Goal: Task Accomplishment & Management: Manage account settings

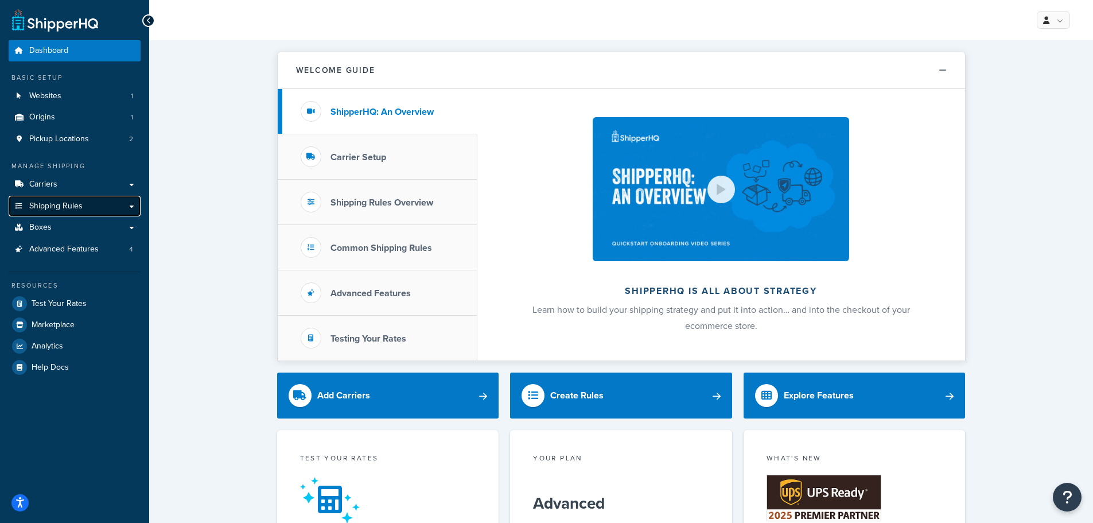
click at [73, 196] on link "Shipping Rules" at bounding box center [75, 206] width 132 height 21
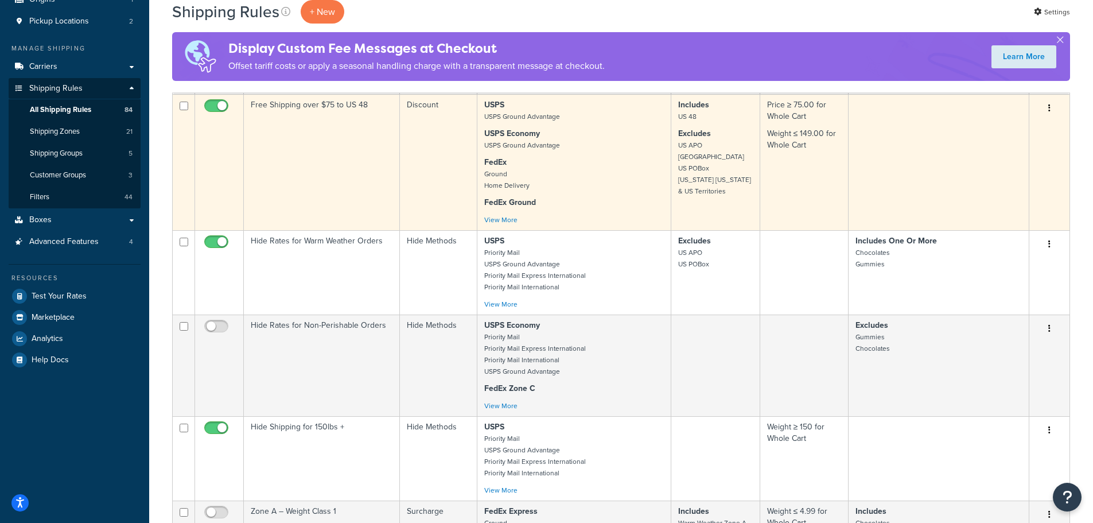
scroll to position [115, 0]
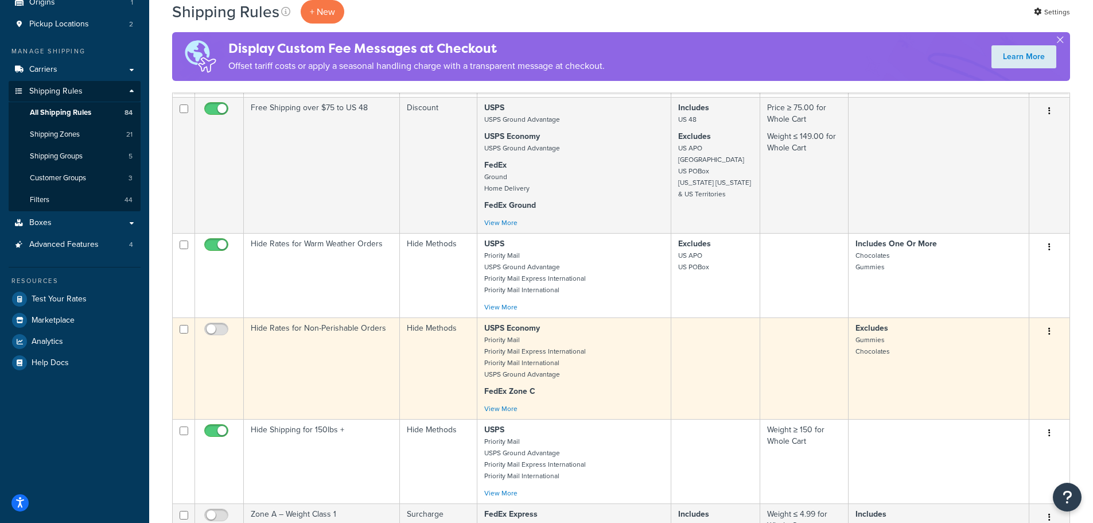
click at [343, 364] on td "Hide Rates for Non-Perishable Orders" at bounding box center [322, 368] width 156 height 102
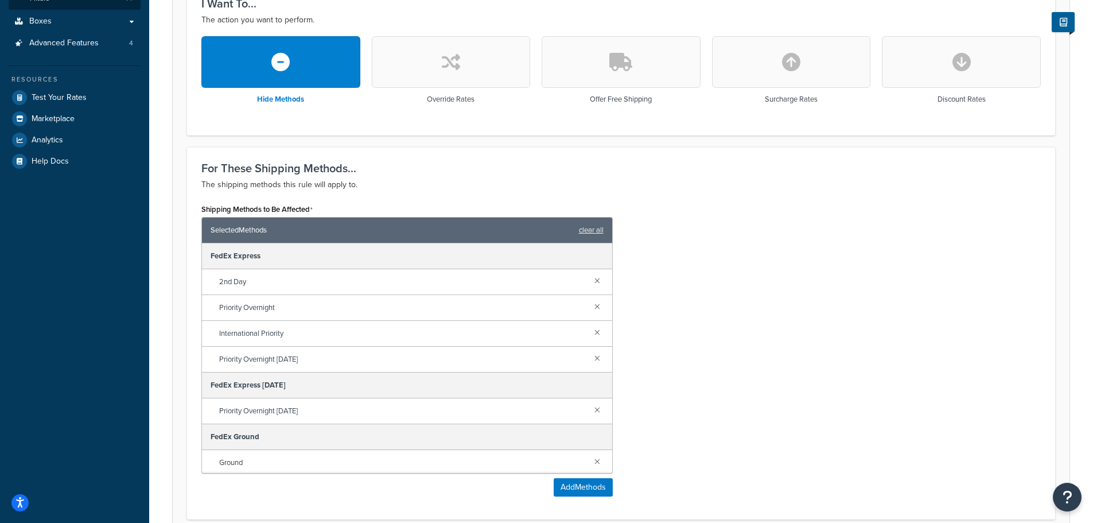
scroll to position [344, 0]
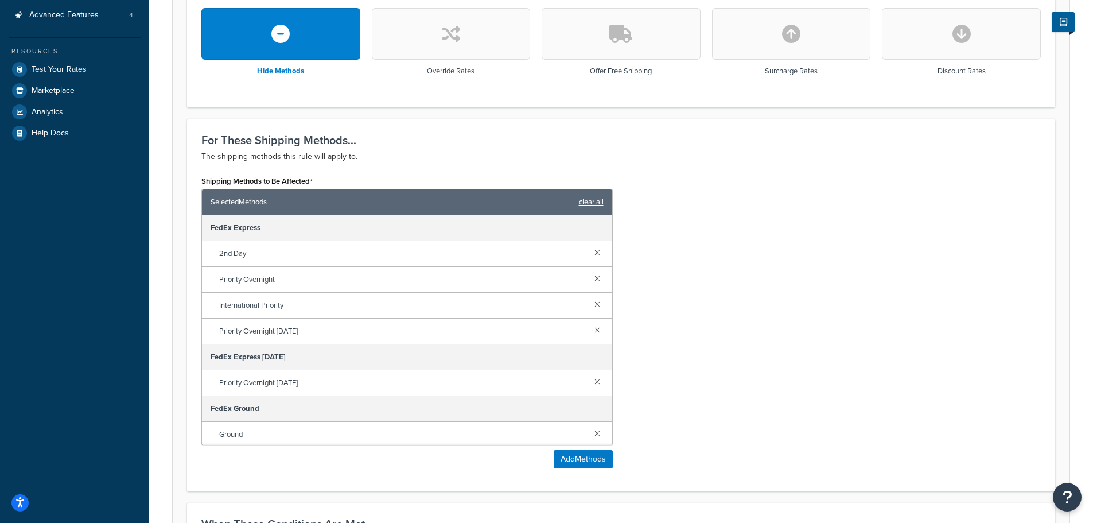
click at [598, 202] on link "clear all" at bounding box center [591, 202] width 25 height 16
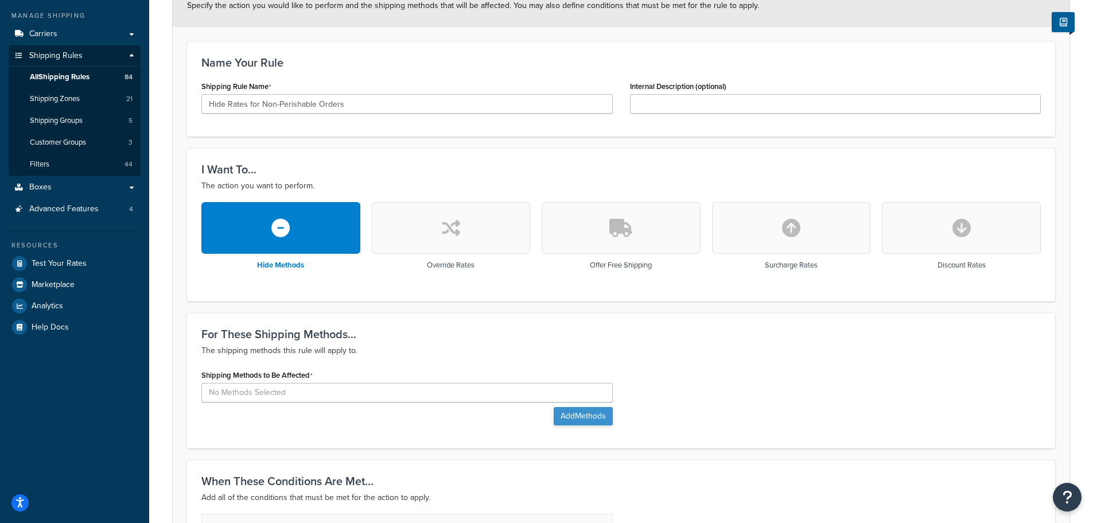
scroll to position [115, 0]
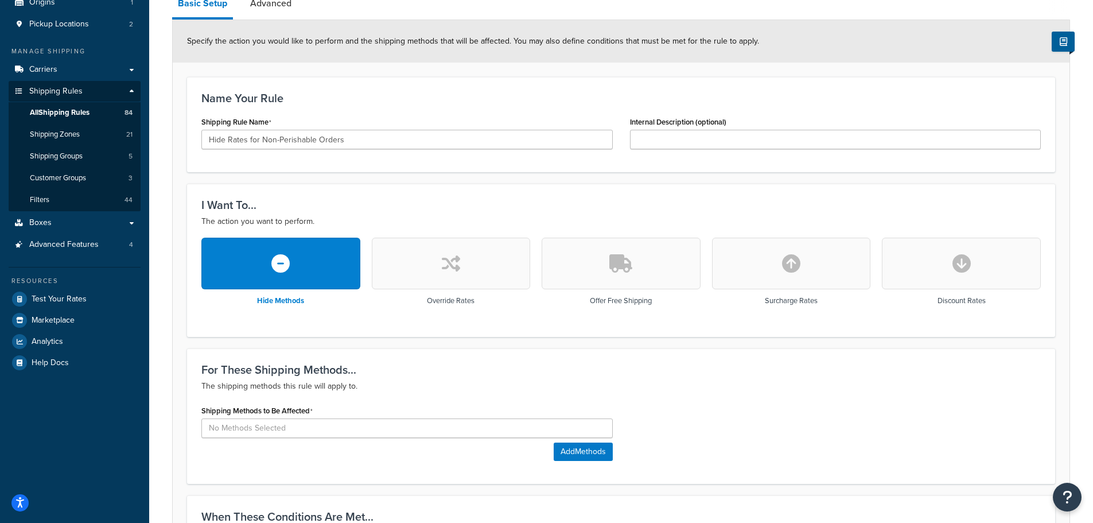
click at [895, 265] on button "button" at bounding box center [961, 263] width 159 height 52
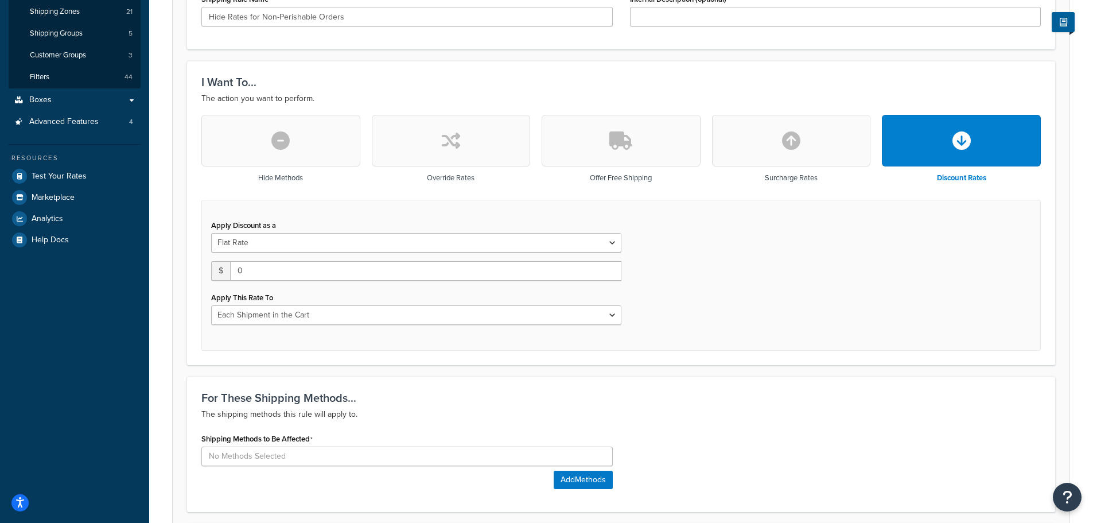
scroll to position [287, 0]
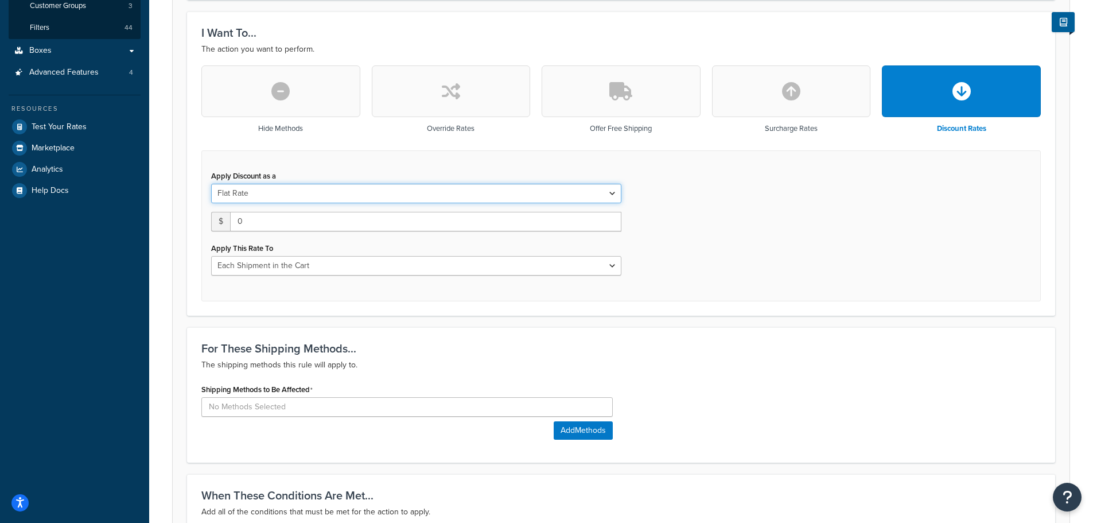
click at [366, 197] on select "Flat Rate Percentage Flat Rate & Percentage" at bounding box center [416, 194] width 410 height 20
drag, startPoint x: 247, startPoint y: 216, endPoint x: 228, endPoint y: 215, distance: 18.9
click at [228, 215] on div "$ 0" at bounding box center [416, 222] width 410 height 20
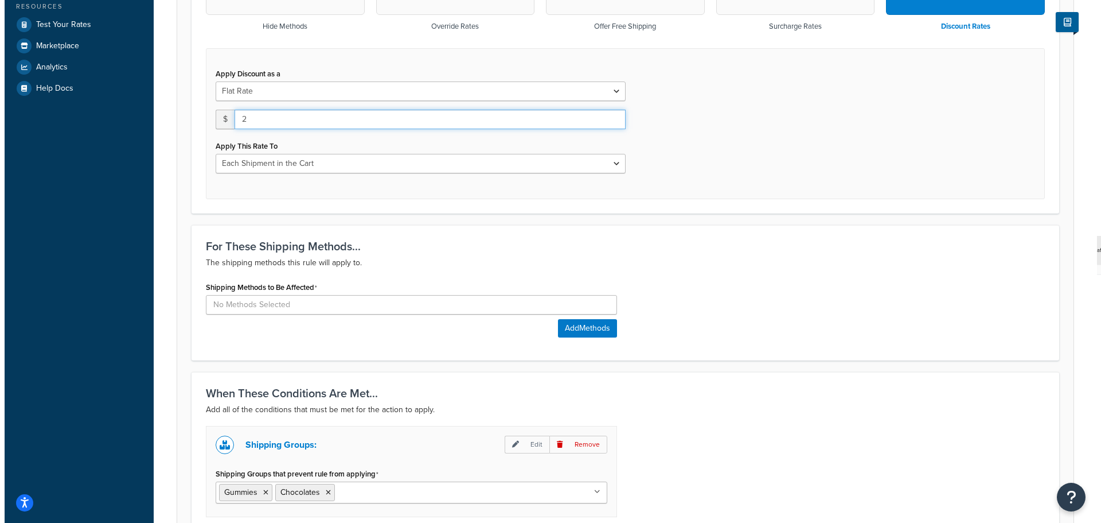
scroll to position [401, 0]
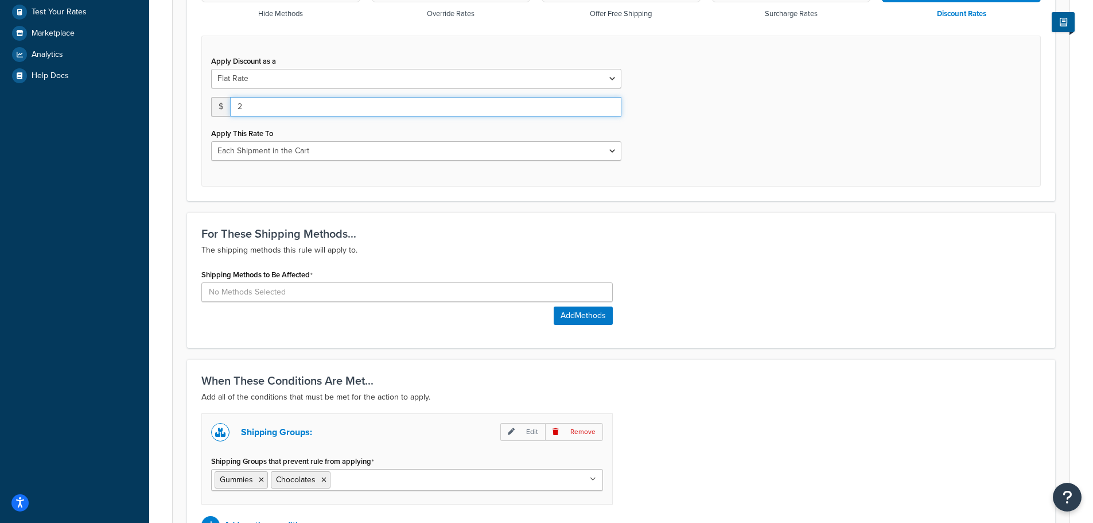
type input "2"
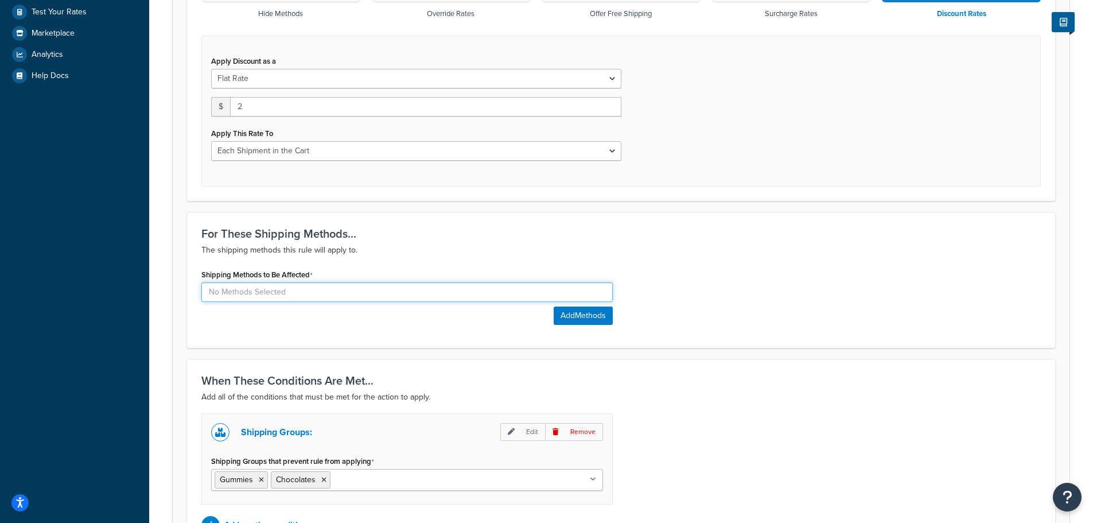
click at [327, 286] on input at bounding box center [406, 292] width 411 height 20
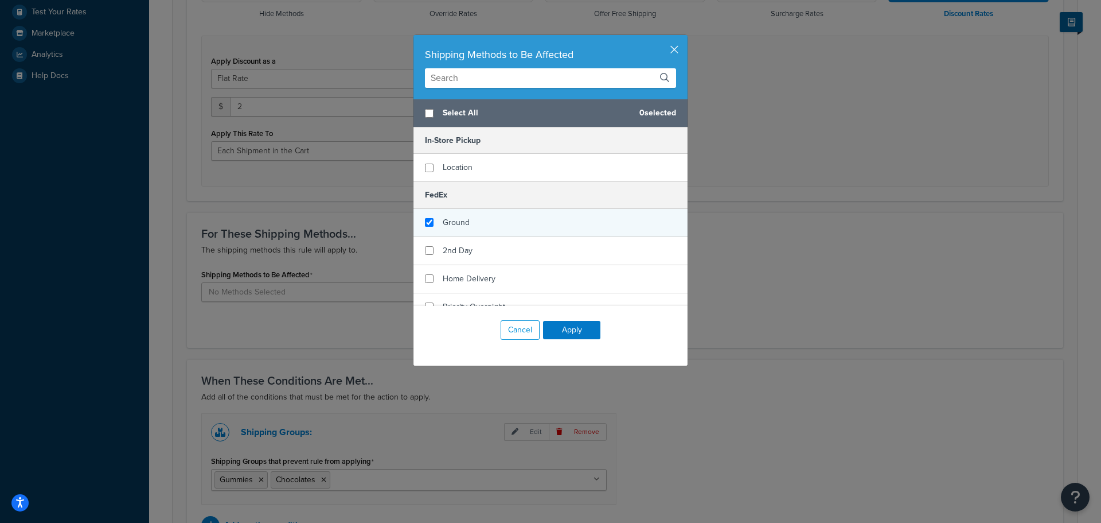
checkbox input "true"
click at [579, 224] on div "Ground" at bounding box center [551, 223] width 274 height 28
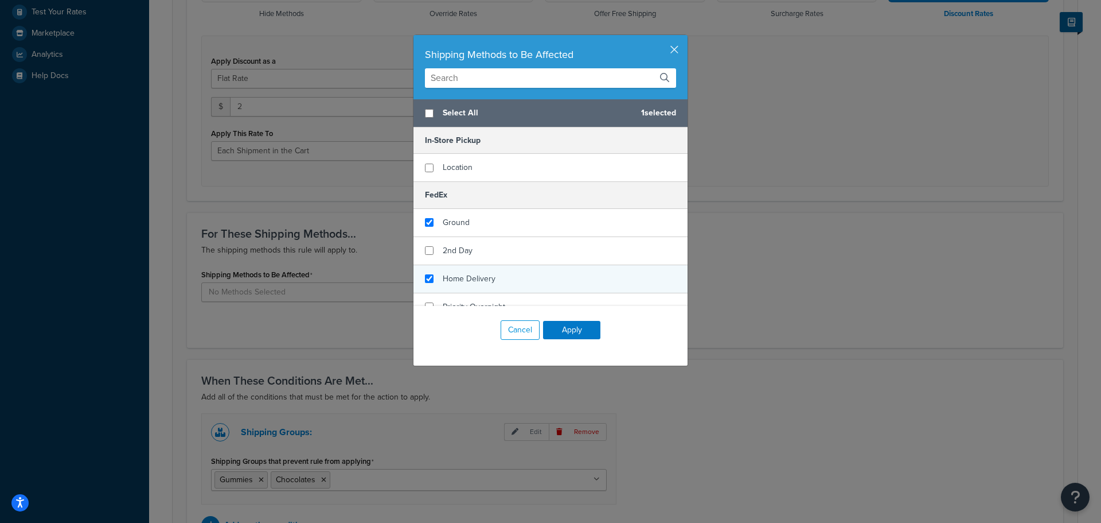
checkbox input "true"
click at [556, 270] on div "Home Delivery" at bounding box center [551, 279] width 274 height 28
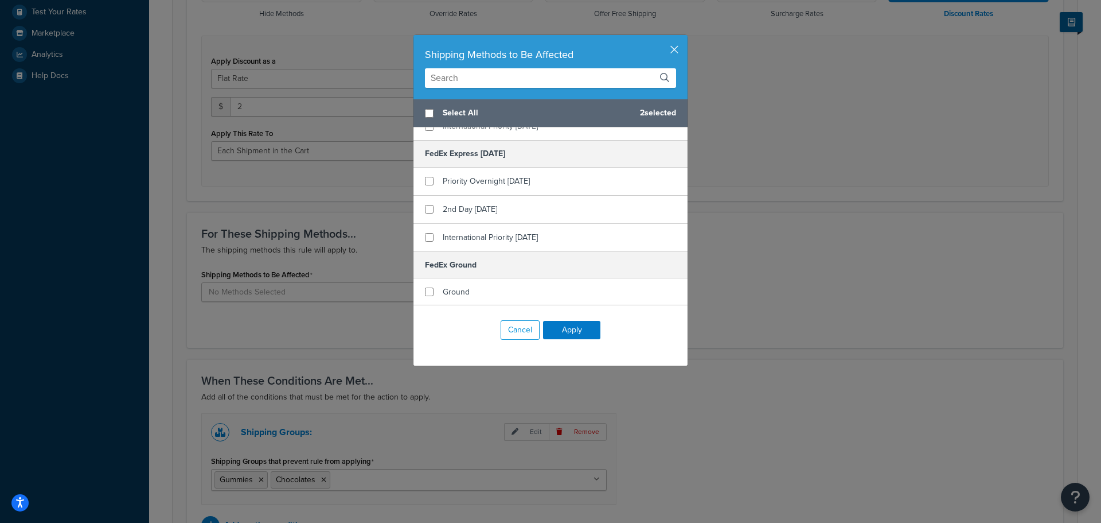
scroll to position [574, 0]
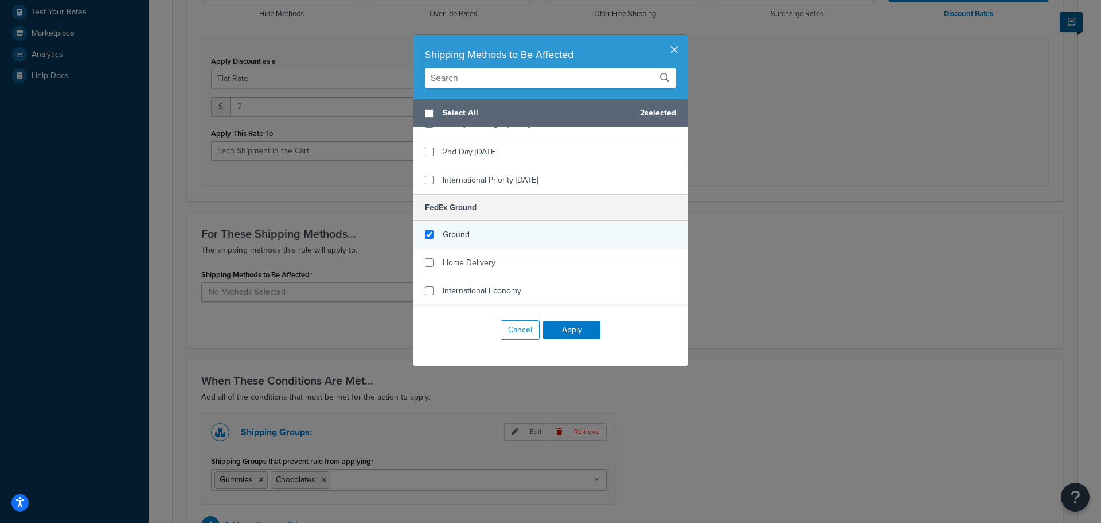
checkbox input "true"
click at [541, 237] on div "Ground" at bounding box center [551, 235] width 274 height 28
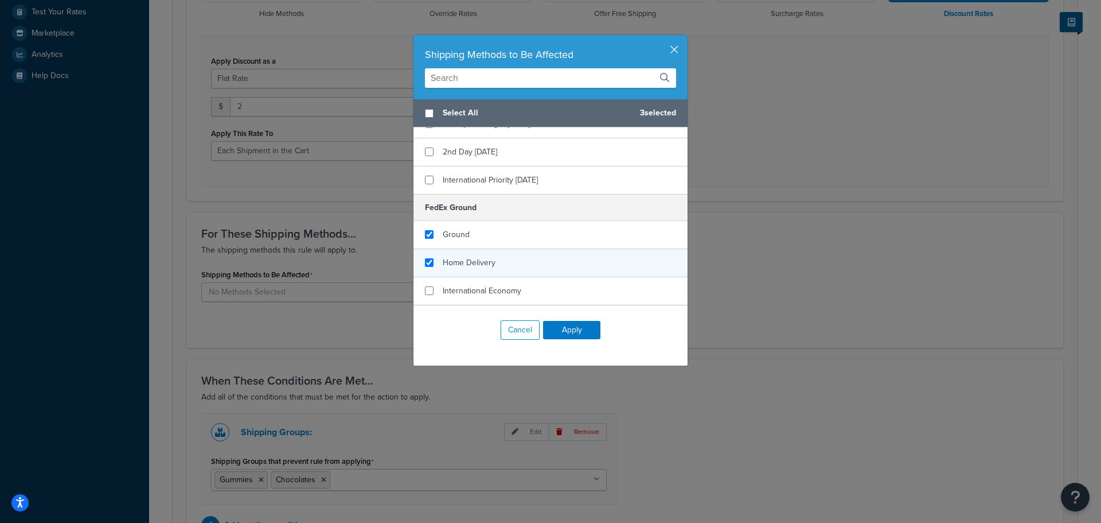
checkbox input "true"
click at [542, 265] on div "Home Delivery" at bounding box center [551, 263] width 274 height 28
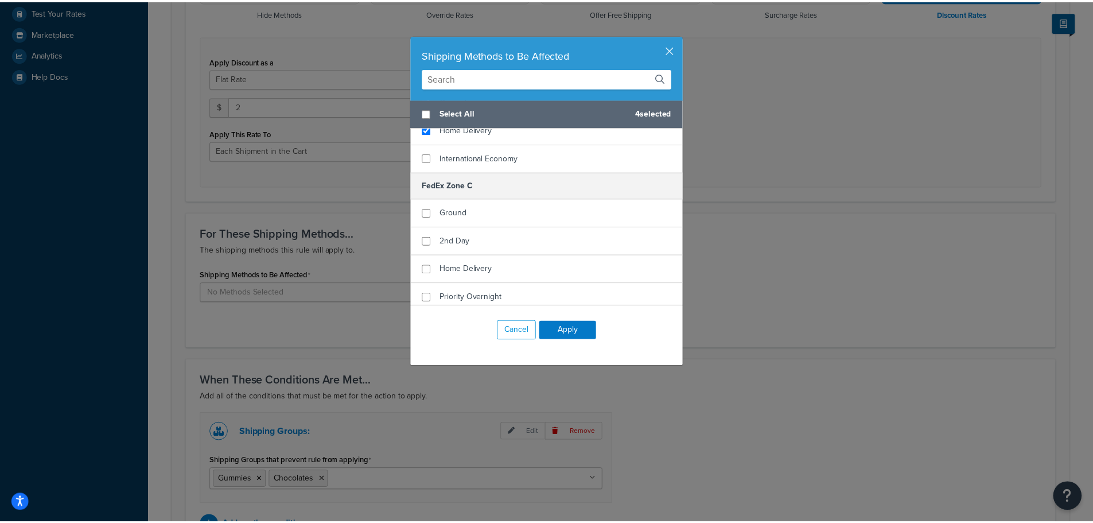
scroll to position [746, 0]
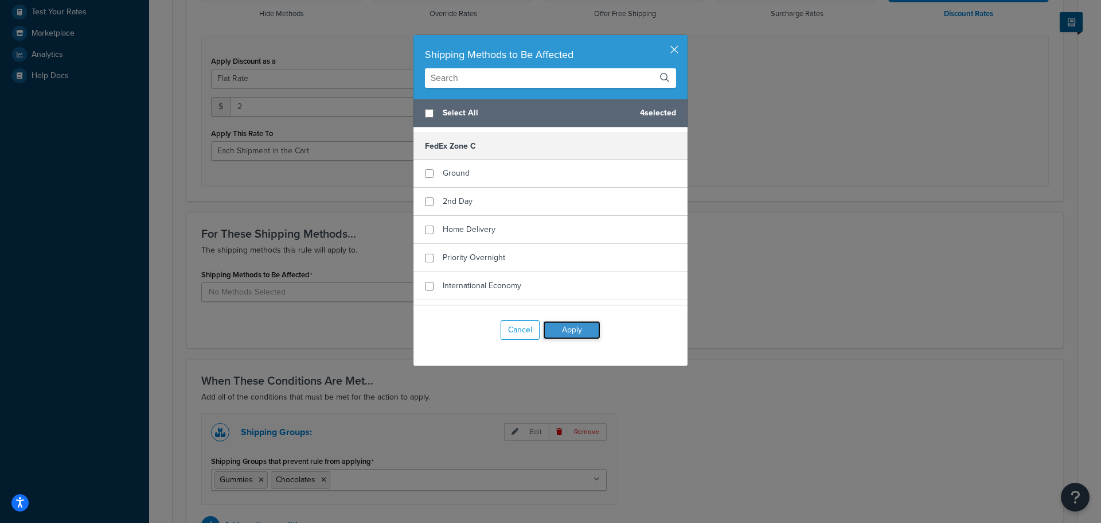
click at [578, 337] on button "Apply" at bounding box center [571, 330] width 57 height 18
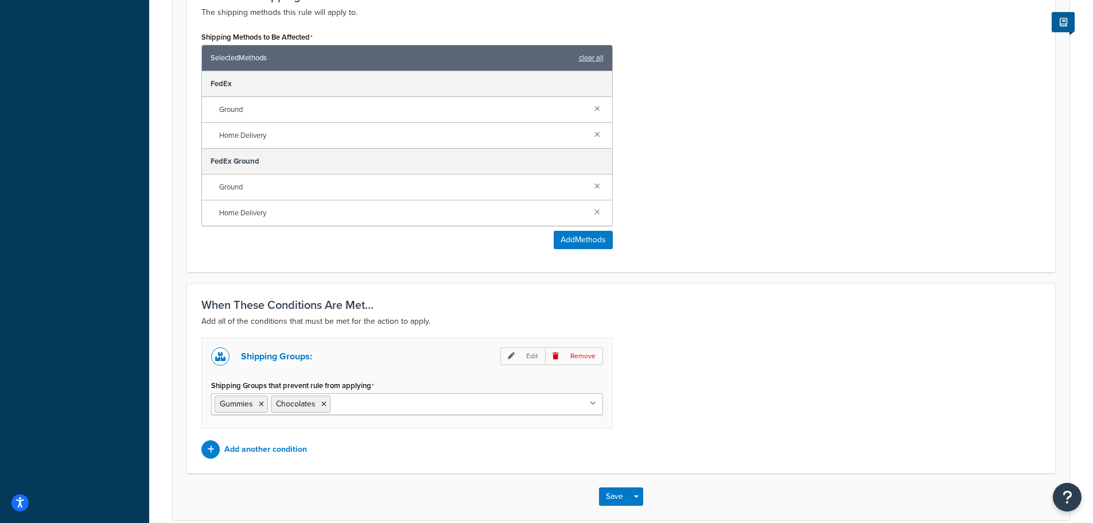
scroll to position [688, 0]
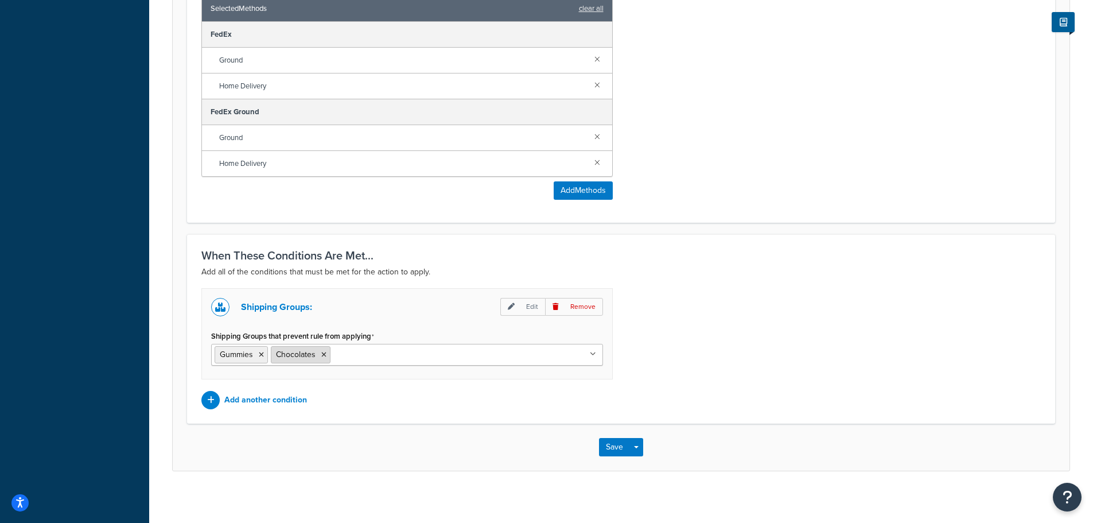
click at [321, 353] on icon at bounding box center [323, 354] width 5 height 7
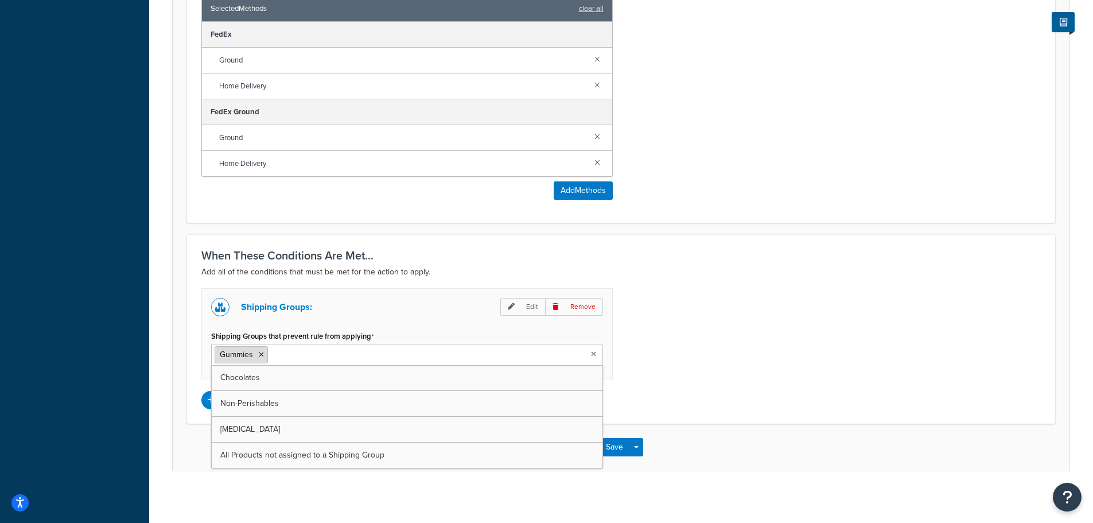
click at [260, 353] on icon at bounding box center [261, 354] width 5 height 7
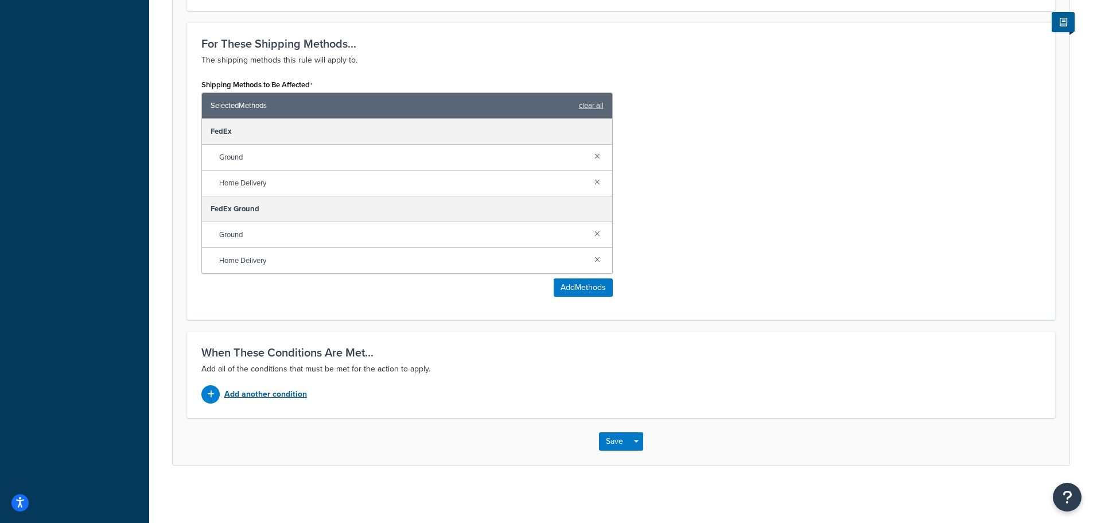
click at [275, 392] on p "Add another condition" at bounding box center [265, 394] width 83 height 16
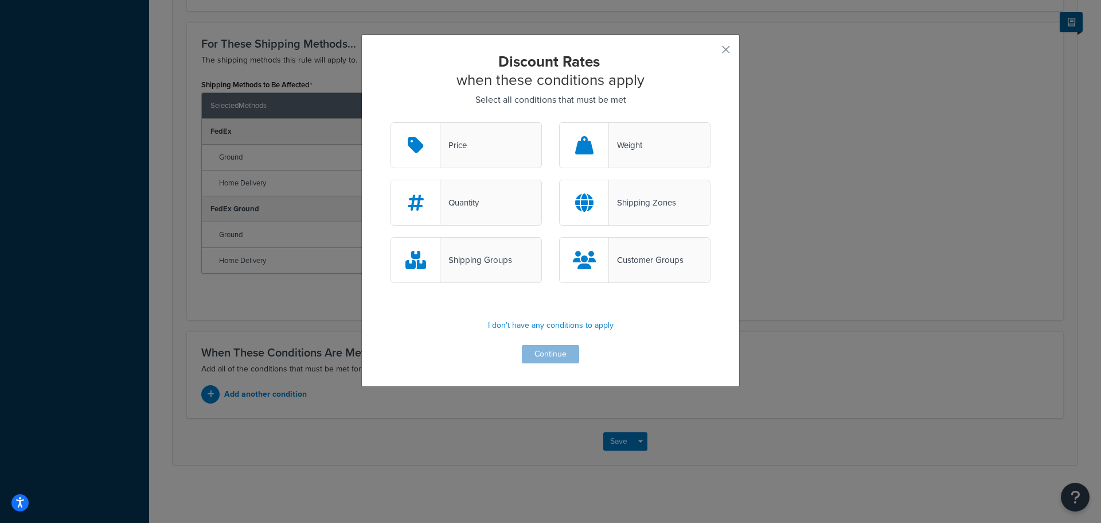
click at [528, 143] on div "Price" at bounding box center [466, 145] width 151 height 46
click at [0, 0] on input "Price" at bounding box center [0, 0] width 0 height 0
click at [544, 361] on button "Continue" at bounding box center [550, 354] width 57 height 18
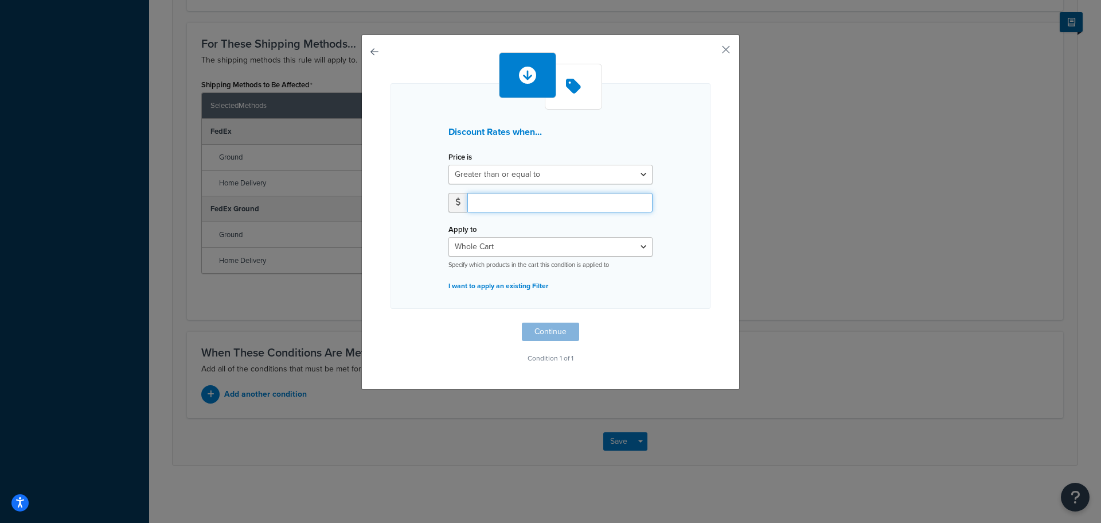
click at [511, 203] on input "number" at bounding box center [559, 203] width 185 height 20
type input "35"
click at [542, 331] on button "Continue" at bounding box center [550, 331] width 57 height 18
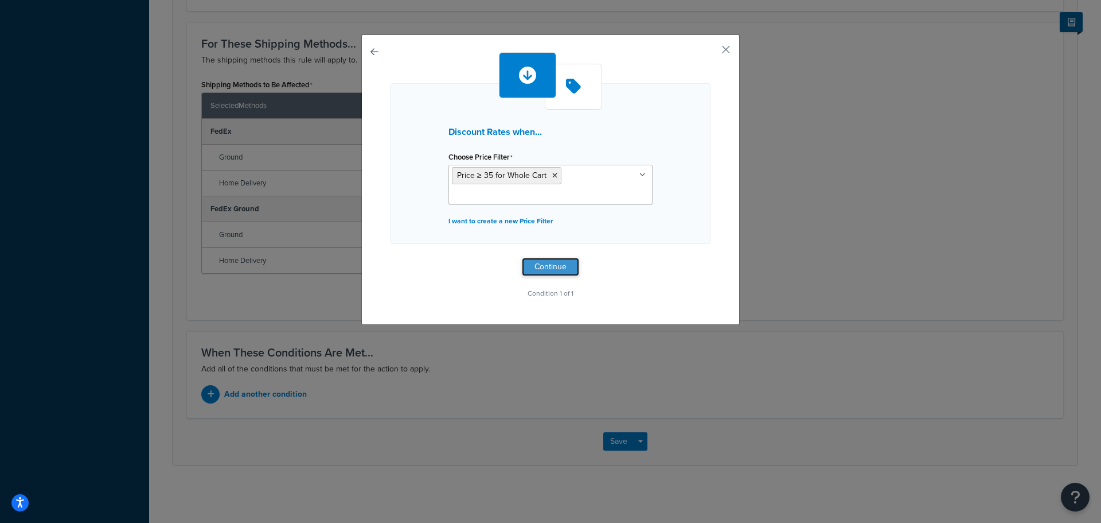
click at [541, 268] on button "Continue" at bounding box center [550, 267] width 57 height 18
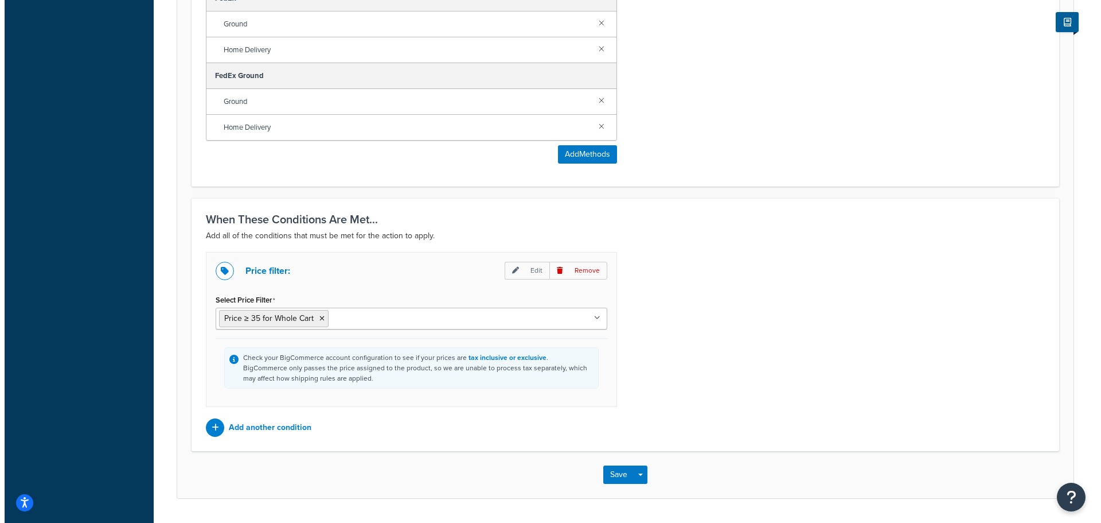
scroll to position [758, 0]
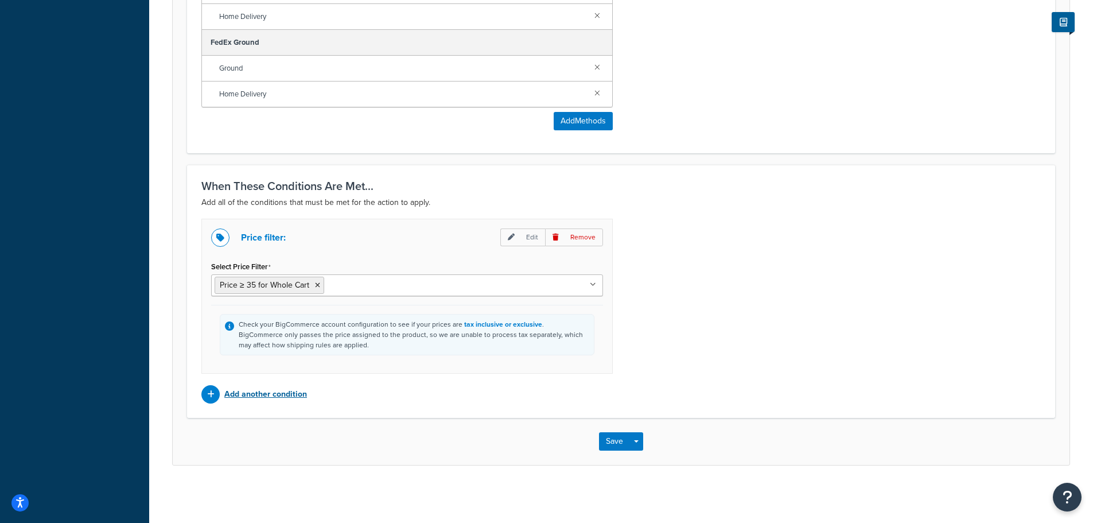
click at [266, 394] on p "Add another condition" at bounding box center [265, 394] width 83 height 16
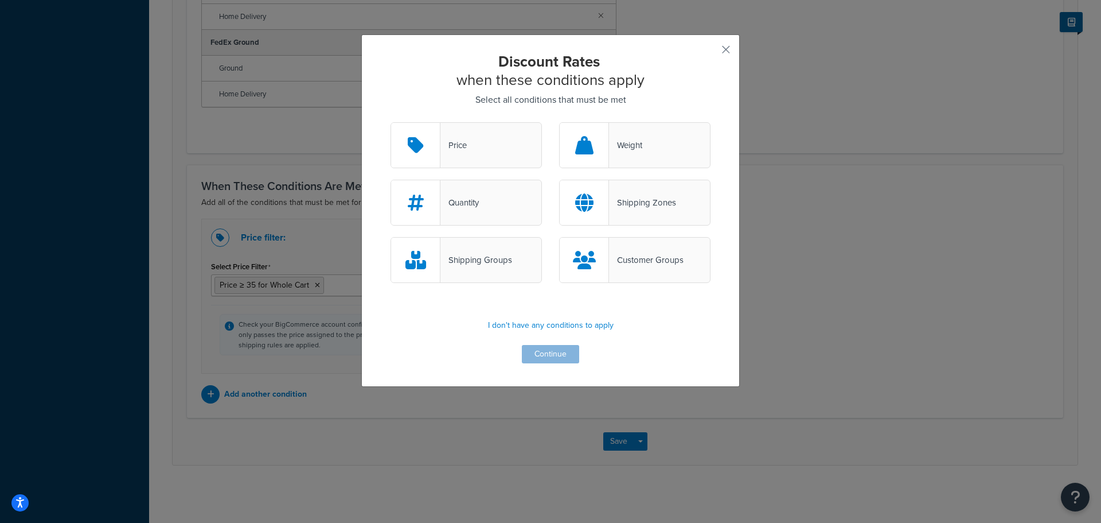
click at [826, 305] on div "Discount Rates when these conditions apply Select all conditions that must be m…" at bounding box center [550, 261] width 1101 height 523
click at [681, 212] on div "Shipping Zones" at bounding box center [634, 203] width 151 height 46
click at [0, 0] on input "Shipping Zones" at bounding box center [0, 0] width 0 height 0
click at [565, 360] on button "Continue" at bounding box center [550, 354] width 57 height 18
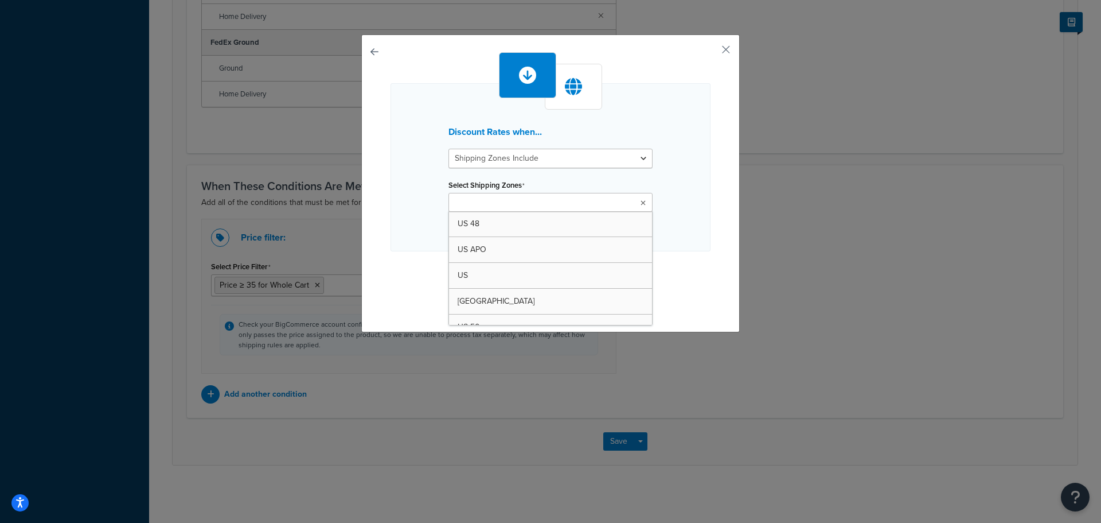
click at [531, 205] on input "Select Shipping Zones" at bounding box center [503, 203] width 102 height 13
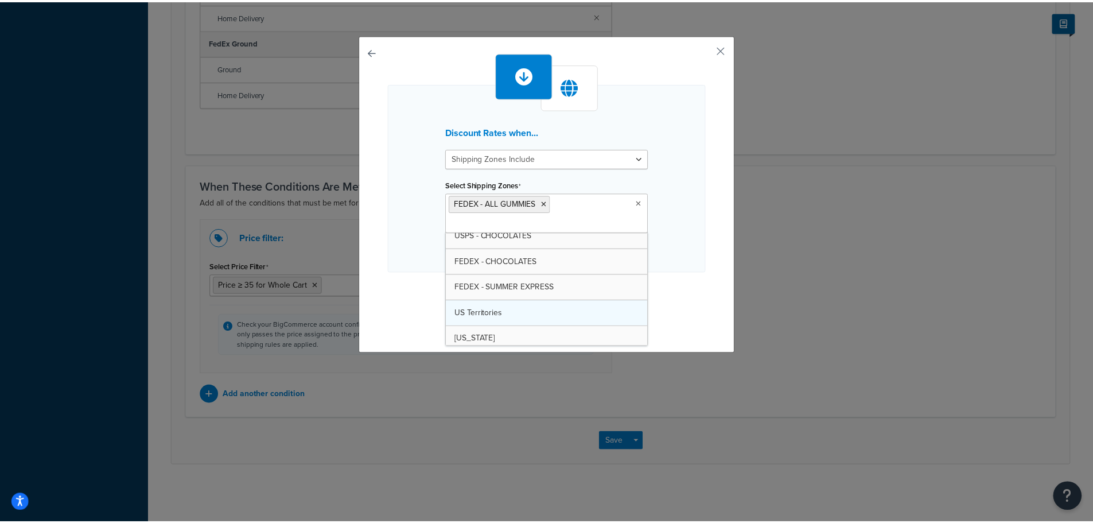
scroll to position [345, 0]
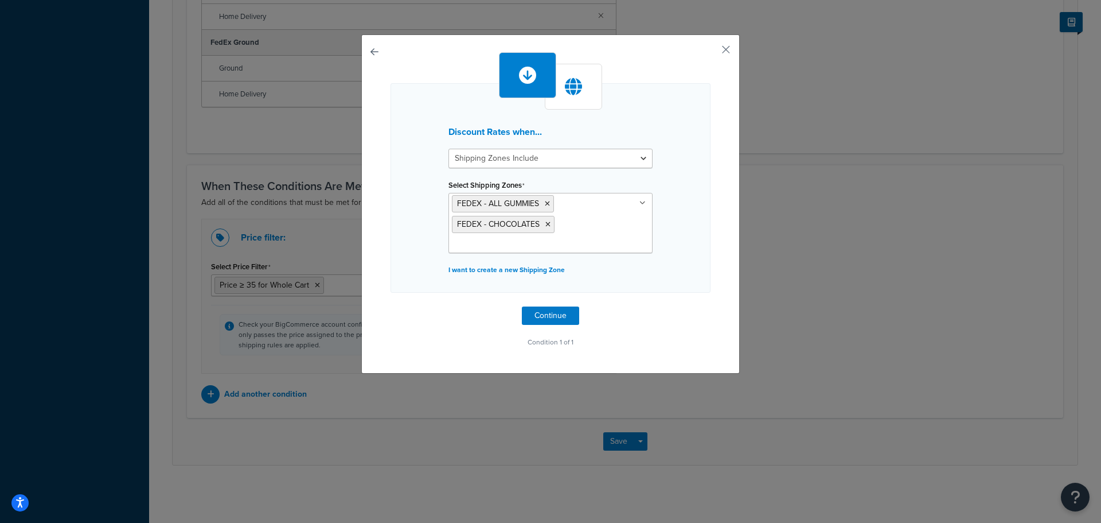
click at [692, 204] on div "Discount Rates when... Shipping Zones Include Shipping Zones Do Not Include Sel…" at bounding box center [551, 187] width 320 height 209
click at [545, 225] on icon at bounding box center [547, 224] width 5 height 7
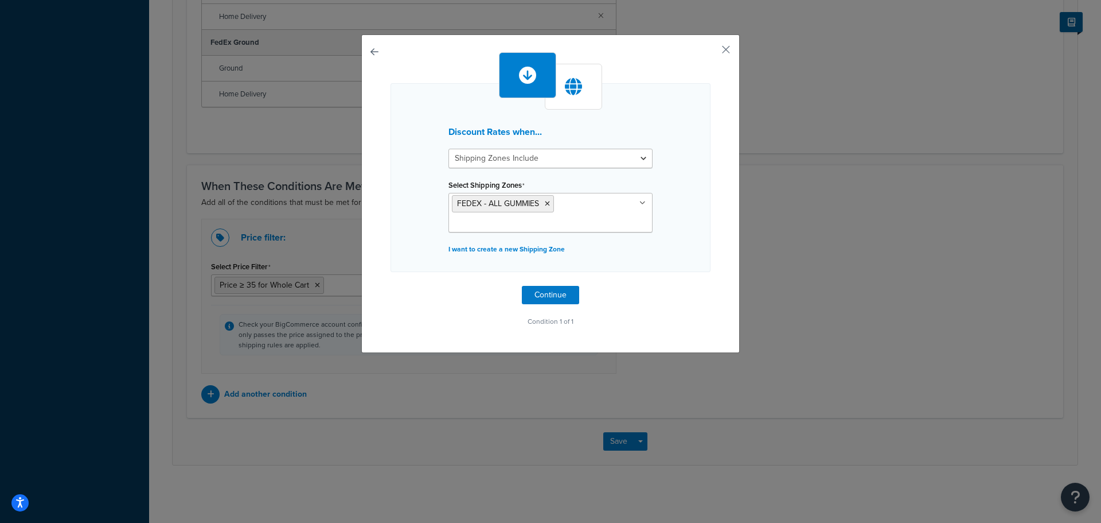
click at [681, 189] on div "Discount Rates when... Shipping Zones Include Shipping Zones Do Not Include Sel…" at bounding box center [551, 177] width 320 height 189
click at [557, 299] on button "Continue" at bounding box center [550, 295] width 57 height 18
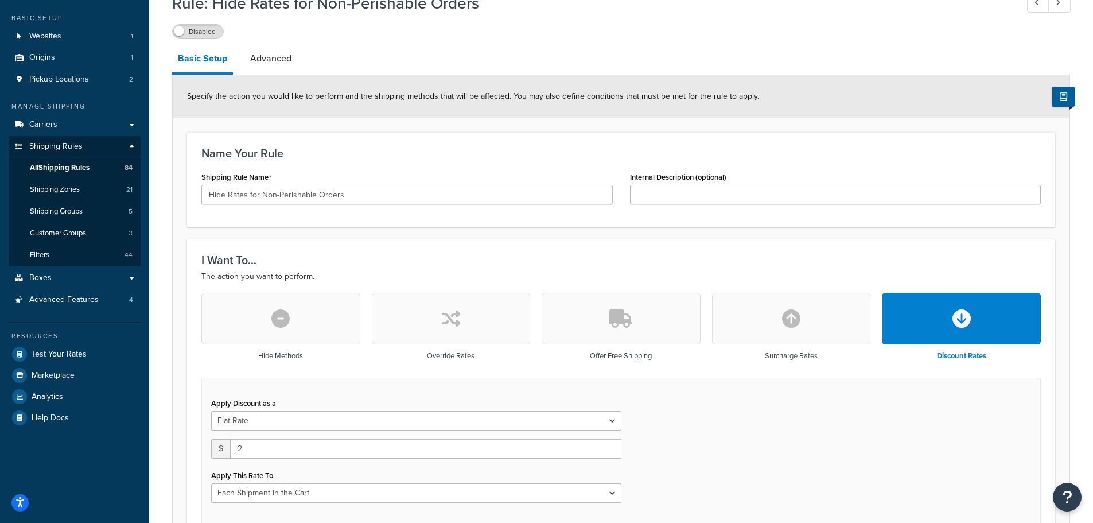
scroll to position [57, 0]
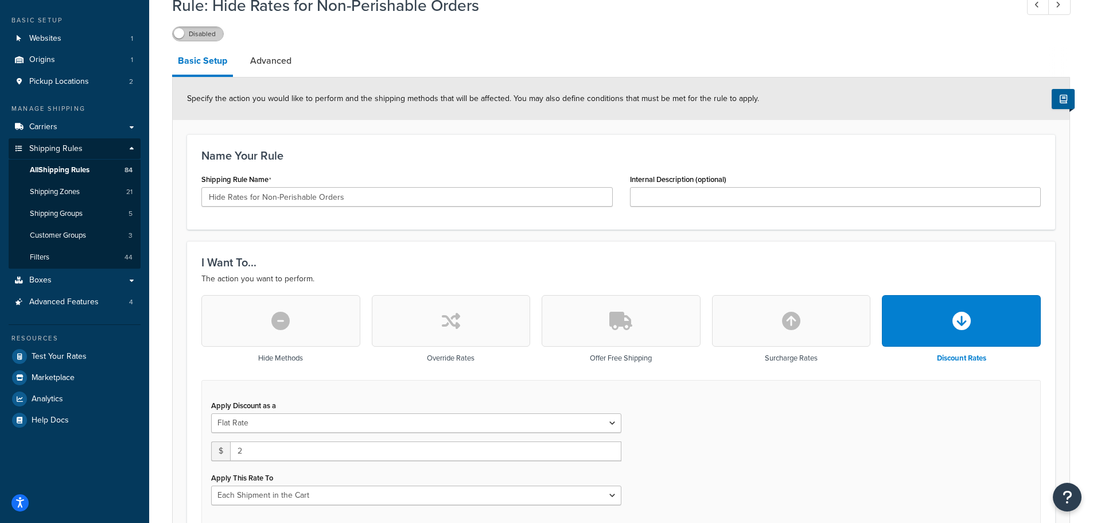
click at [208, 40] on label "Disabled" at bounding box center [198, 34] width 50 height 14
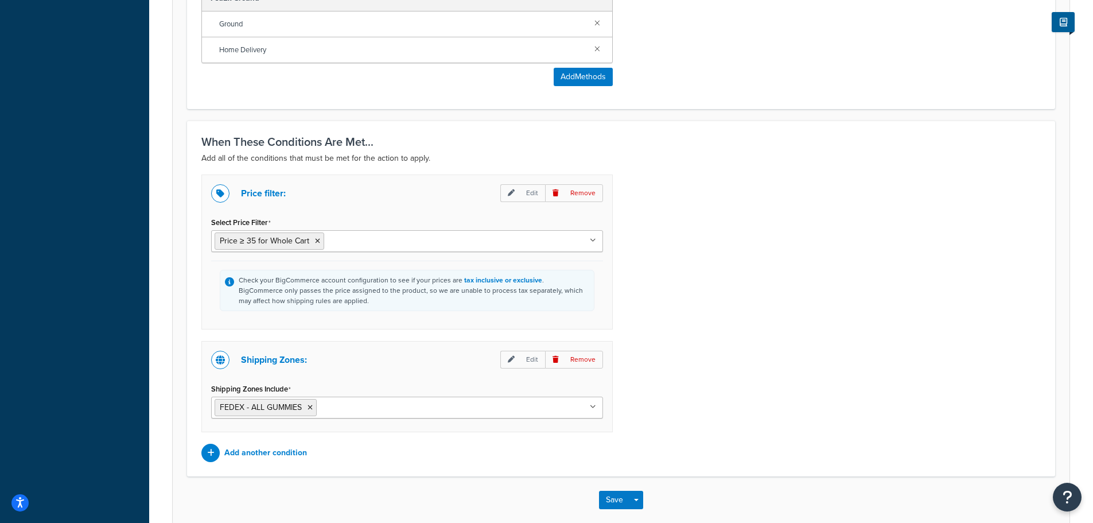
scroll to position [860, 0]
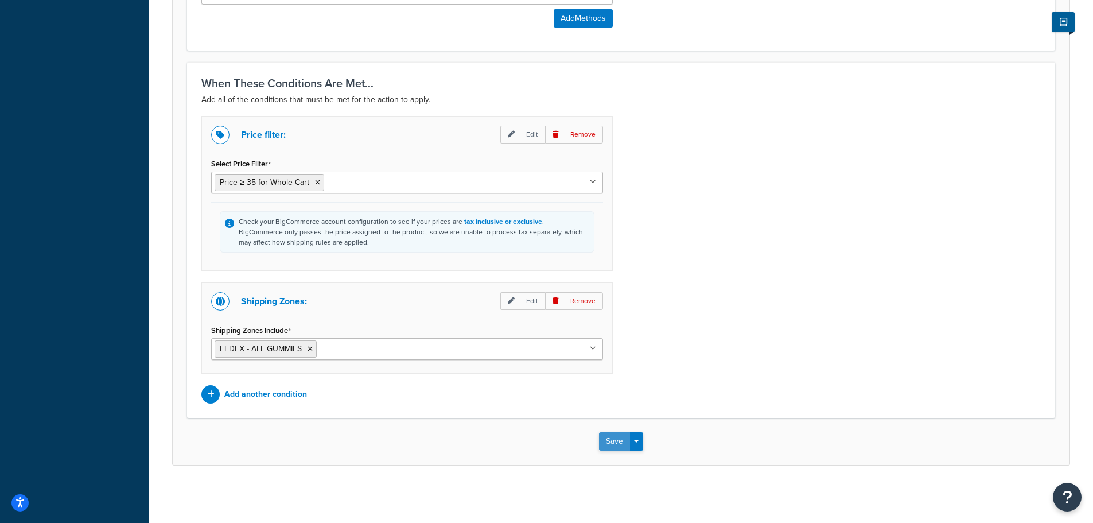
click at [617, 445] on button "Save" at bounding box center [614, 441] width 31 height 18
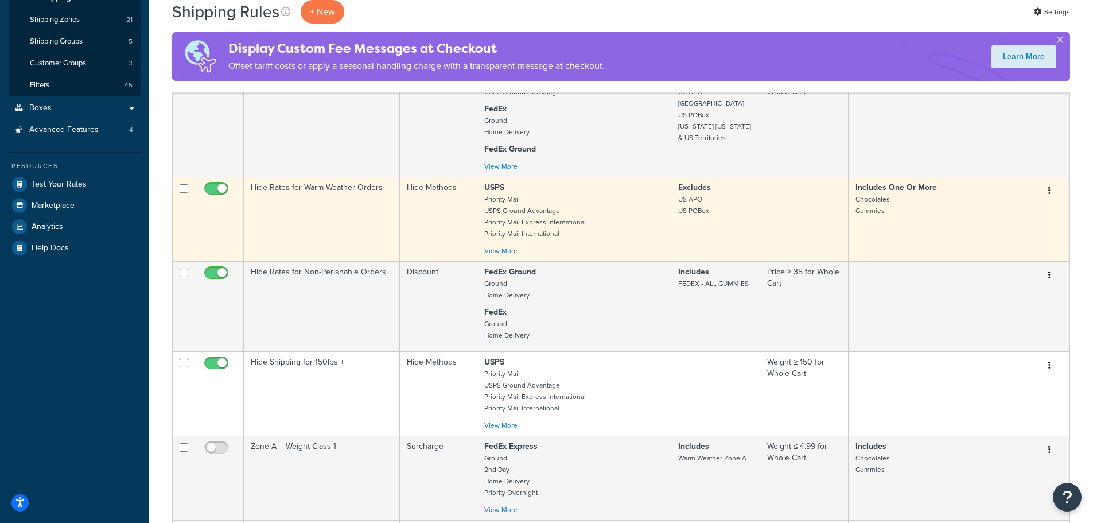
scroll to position [172, 0]
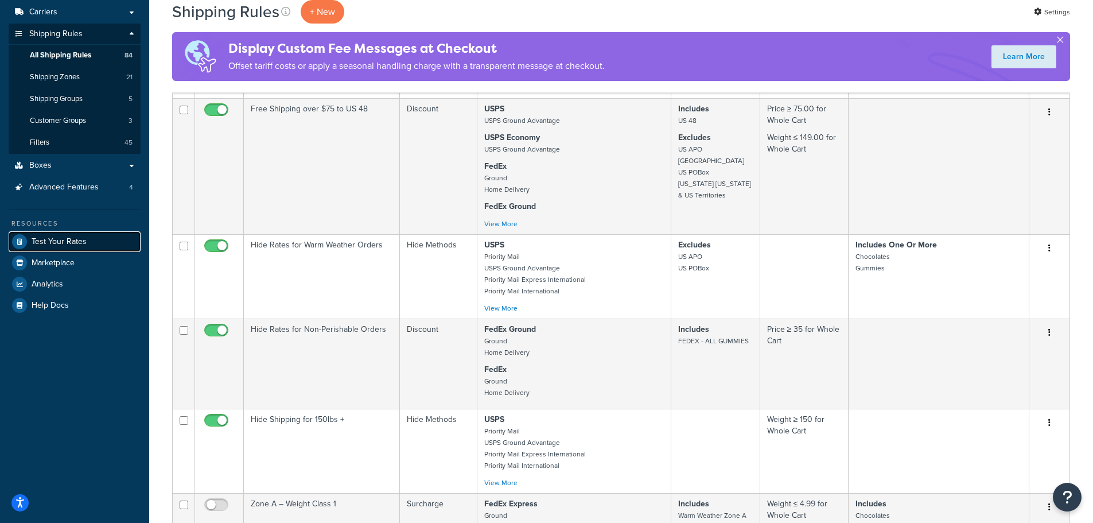
click at [84, 241] on span "Test Your Rates" at bounding box center [59, 242] width 55 height 10
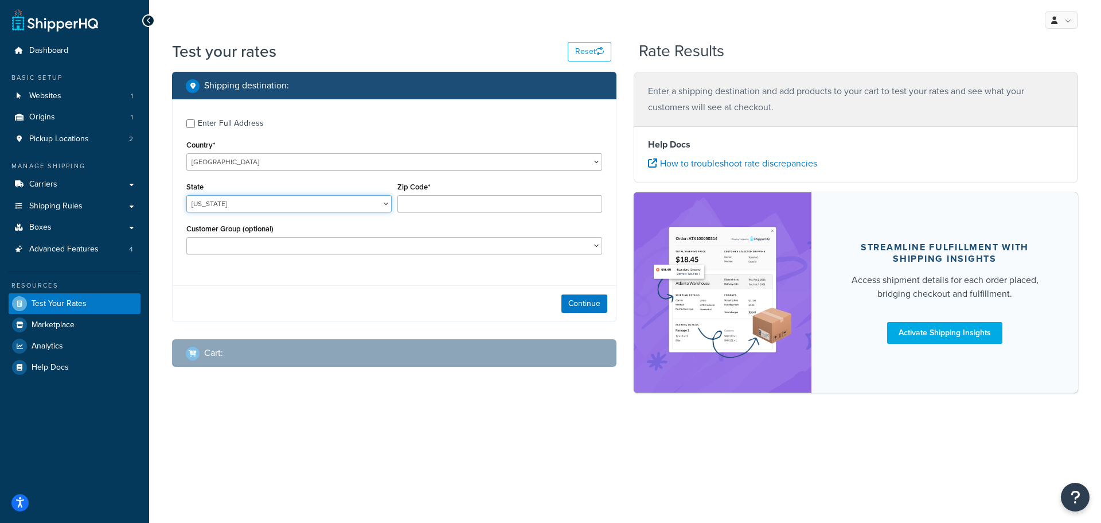
click at [349, 208] on select "[US_STATE] [US_STATE] [US_STATE] [US_STATE] [US_STATE] Armed Forces Americas Ar…" at bounding box center [288, 203] width 205 height 17
select select "CA"
click at [186, 195] on select "[US_STATE] [US_STATE] [US_STATE] [US_STATE] [US_STATE] Armed Forces Americas Ar…" at bounding box center [288, 203] width 205 height 17
click at [435, 210] on input "Zip Code*" at bounding box center [499, 203] width 205 height 17
type input "95966"
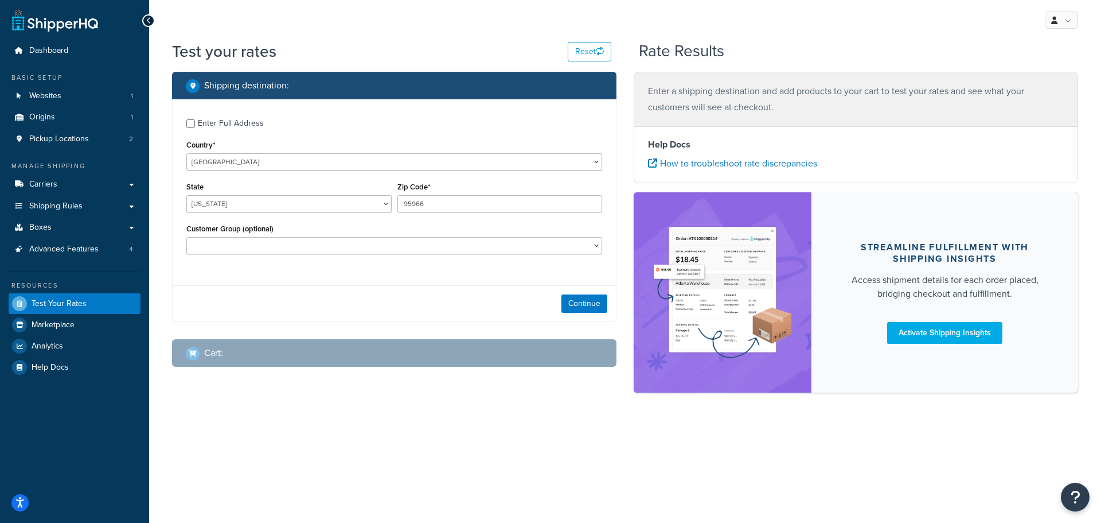
click at [436, 260] on div "Customer Group (optional) Retail Wholesale" at bounding box center [395, 242] width 422 height 42
click at [580, 302] on button "Continue" at bounding box center [585, 303] width 46 height 18
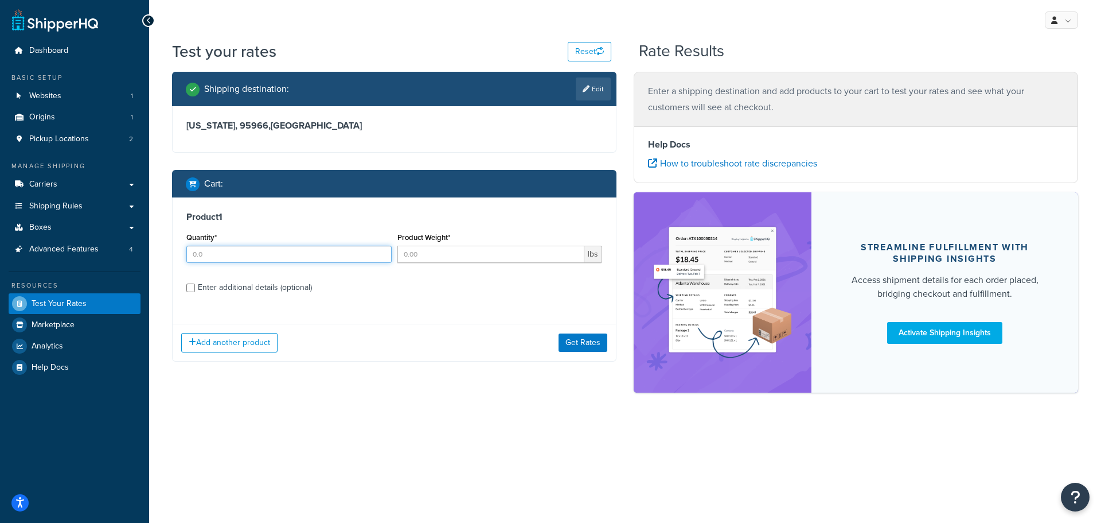
click at [267, 260] on input "Quantity*" at bounding box center [288, 253] width 205 height 17
type input "6"
type input "2"
click at [447, 246] on input "Product Weight*" at bounding box center [491, 253] width 188 height 17
type input "3"
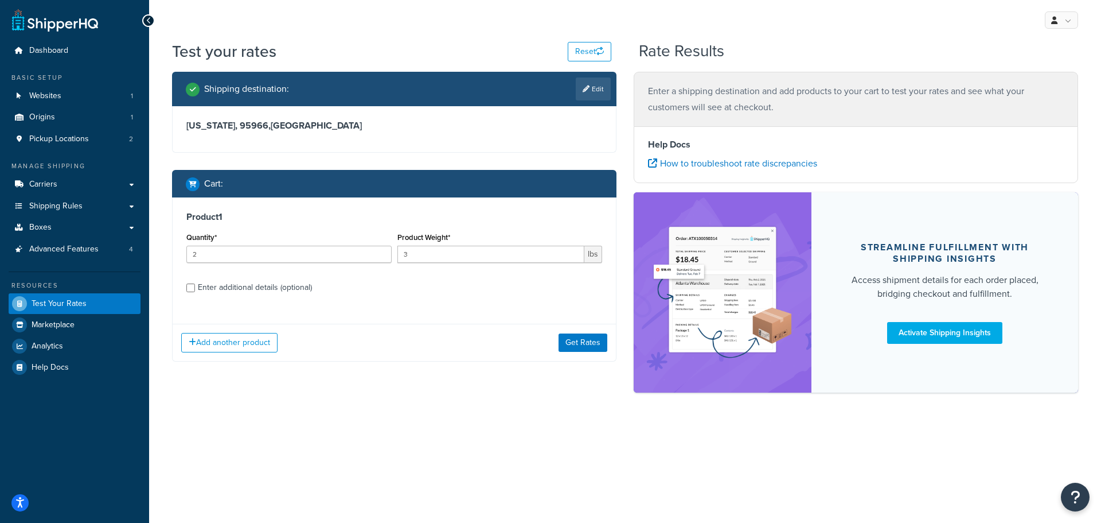
drag, startPoint x: 209, startPoint y: 287, endPoint x: 357, endPoint y: 326, distance: 153.0
click at [210, 287] on div "Enter additional details (optional)" at bounding box center [255, 287] width 114 height 16
click at [195, 287] on input "Enter additional details (optional)" at bounding box center [190, 287] width 9 height 9
checkbox input "true"
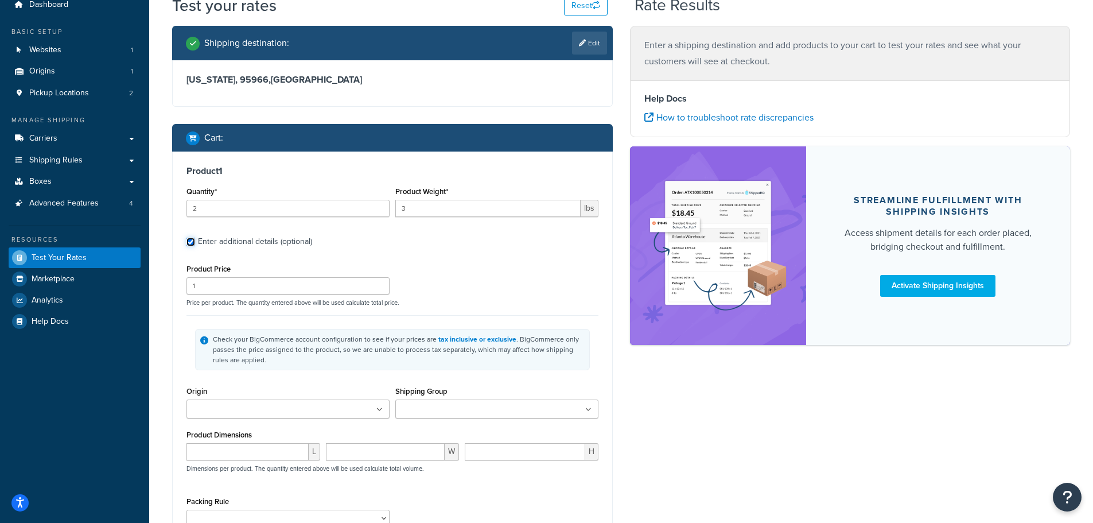
scroll to position [115, 0]
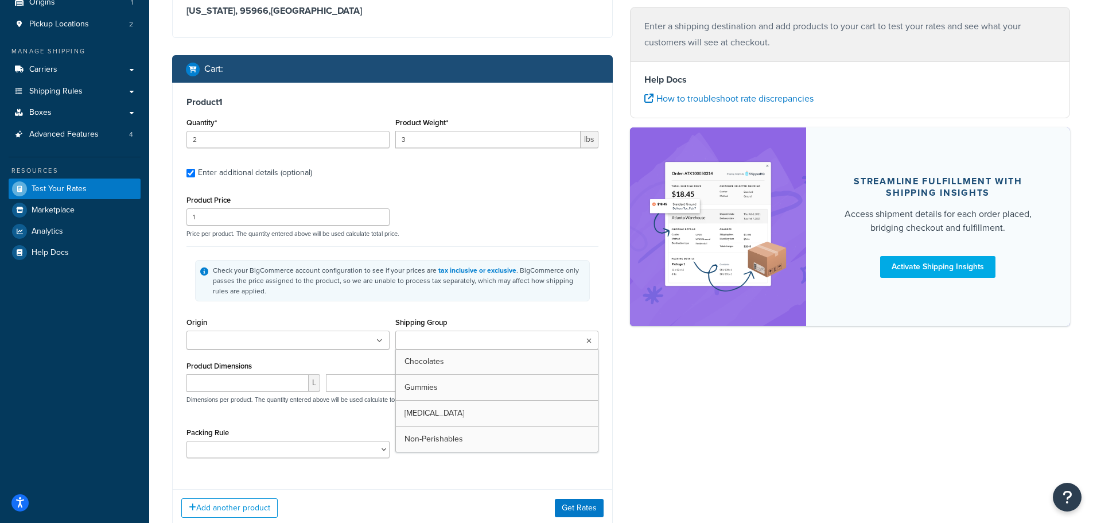
click at [450, 337] on input "Shipping Group" at bounding box center [450, 340] width 102 height 13
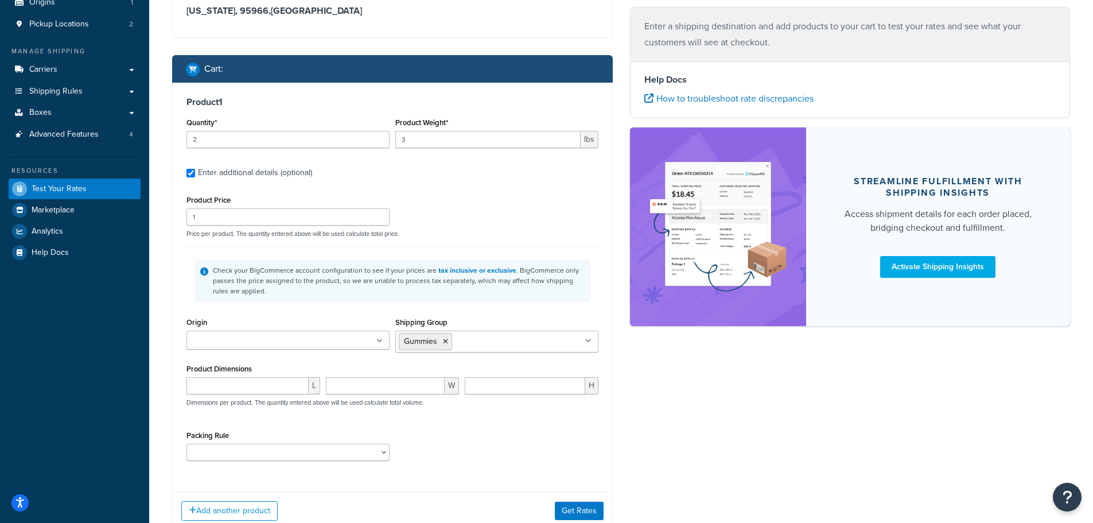
click at [669, 452] on div "Shipping destination : Edit California, 95966 , United States Cart : Product 1 …" at bounding box center [620, 252] width 915 height 590
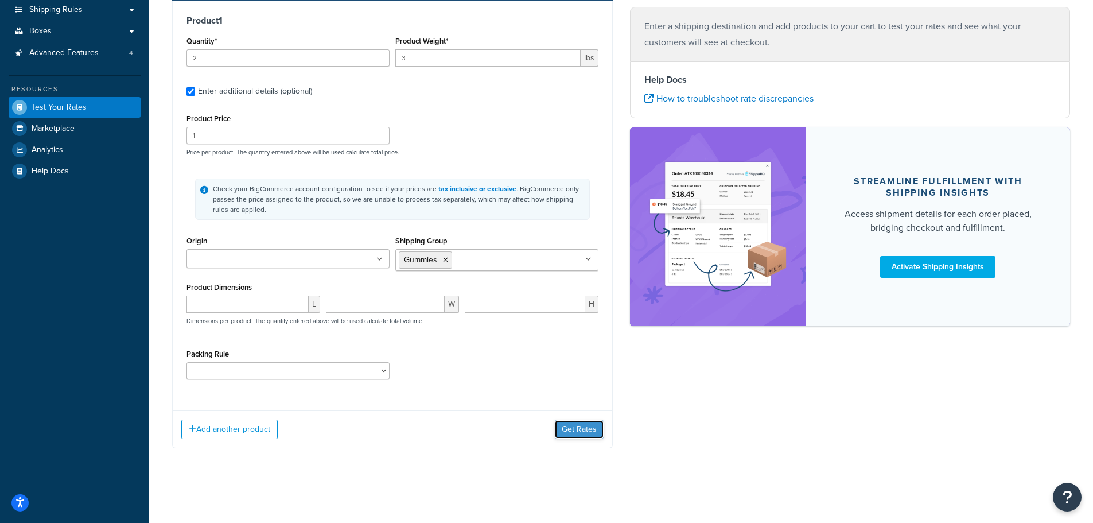
click at [592, 428] on button "Get Rates" at bounding box center [579, 429] width 49 height 18
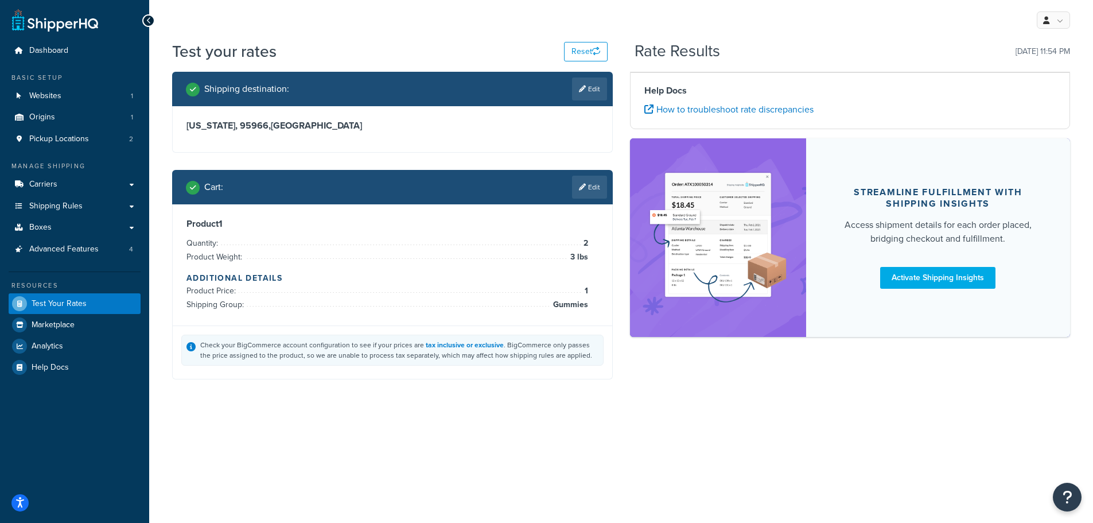
scroll to position [0, 0]
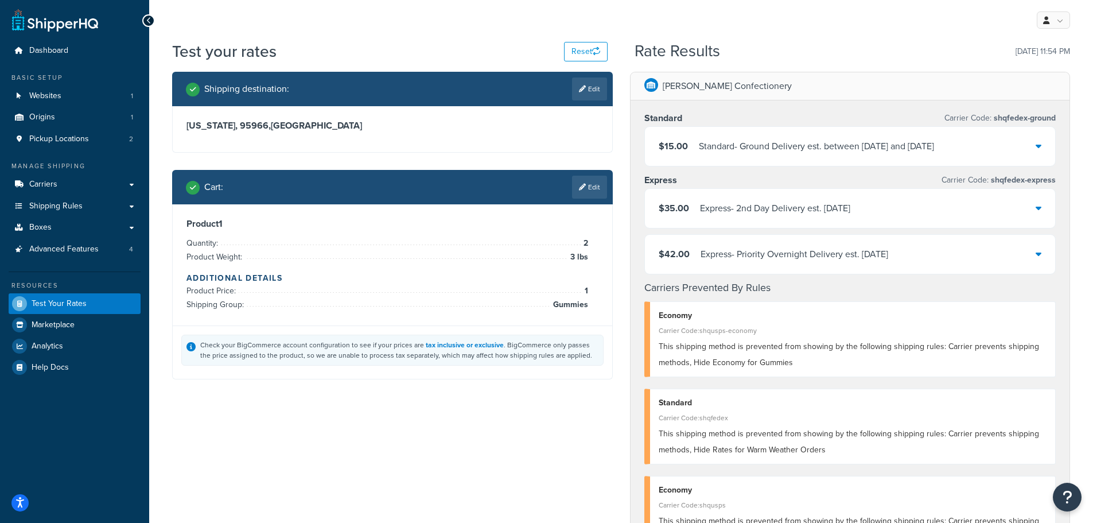
click at [686, 149] on span "$15.00" at bounding box center [672, 145] width 29 height 13
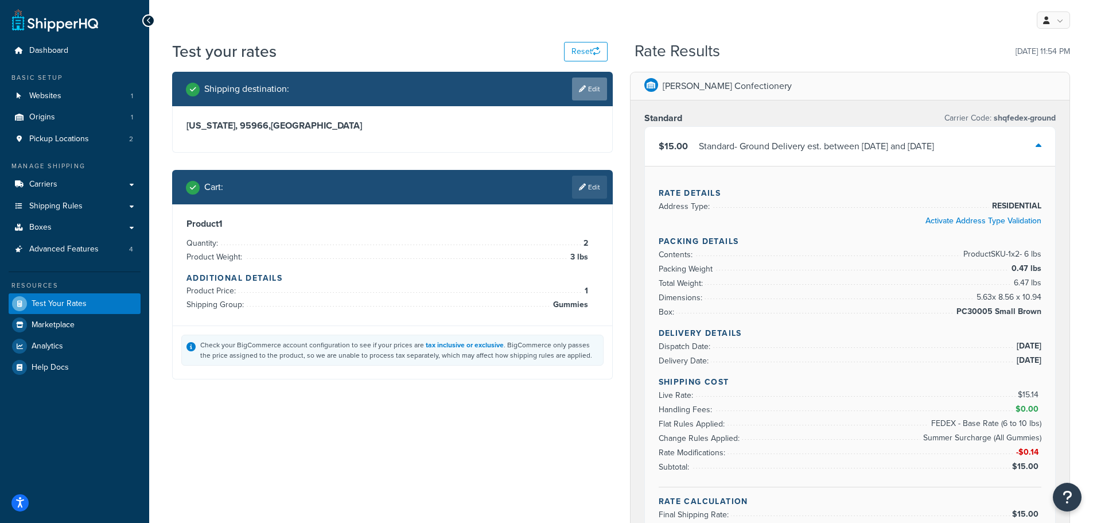
click at [580, 92] on icon at bounding box center [582, 88] width 7 height 7
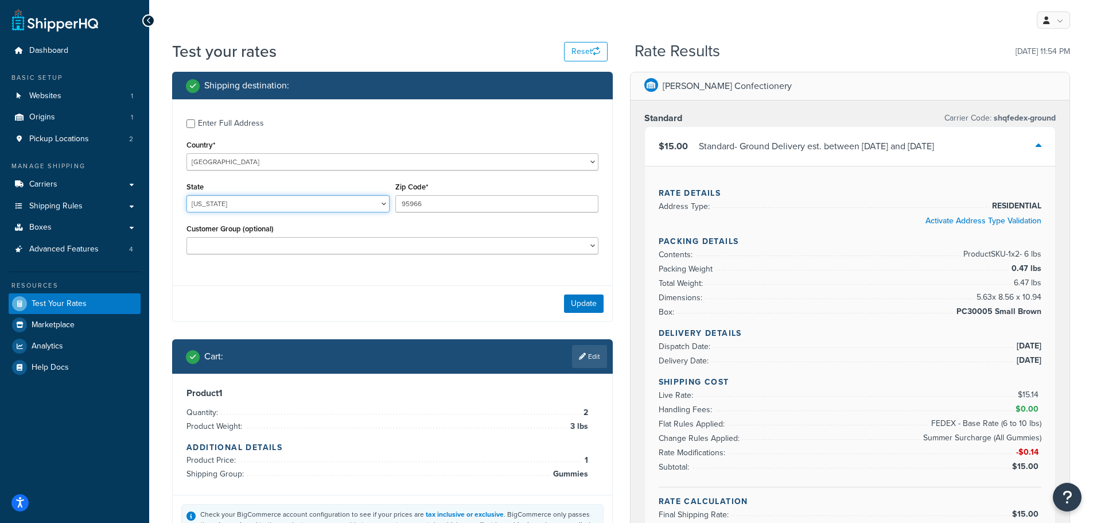
click at [356, 206] on select "[US_STATE] [US_STATE] [US_STATE] [US_STATE] [US_STATE] Armed Forces Americas Ar…" at bounding box center [287, 203] width 203 height 17
select select "MA"
click at [186, 195] on select "[US_STATE] [US_STATE] [US_STATE] [US_STATE] [US_STATE] Armed Forces Americas Ar…" at bounding box center [287, 203] width 203 height 17
drag, startPoint x: 423, startPoint y: 202, endPoint x: 396, endPoint y: 199, distance: 27.2
click at [396, 199] on input "95966" at bounding box center [496, 203] width 203 height 17
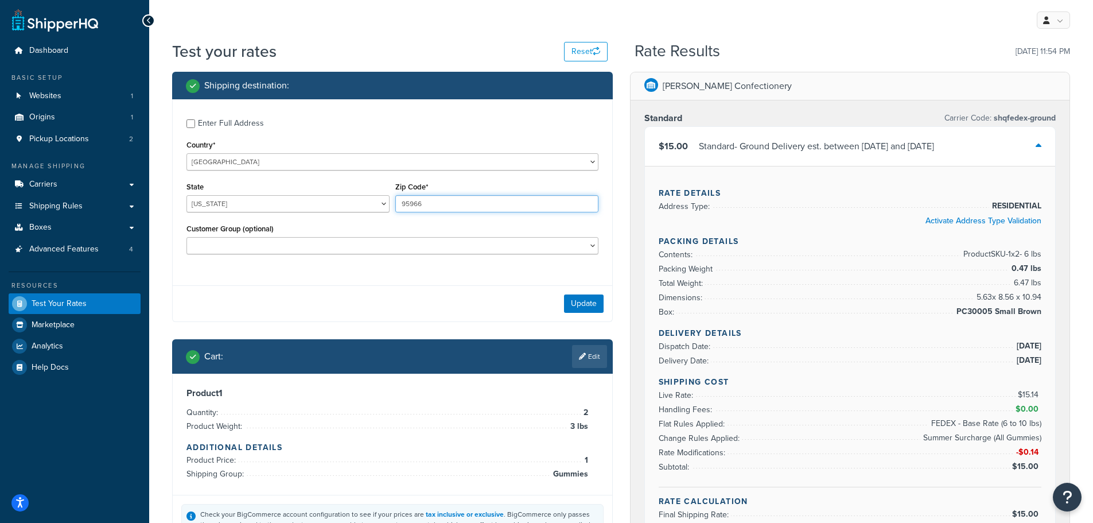
paste input "02738"
type input "02738"
click at [571, 299] on button "Update" at bounding box center [584, 303] width 40 height 18
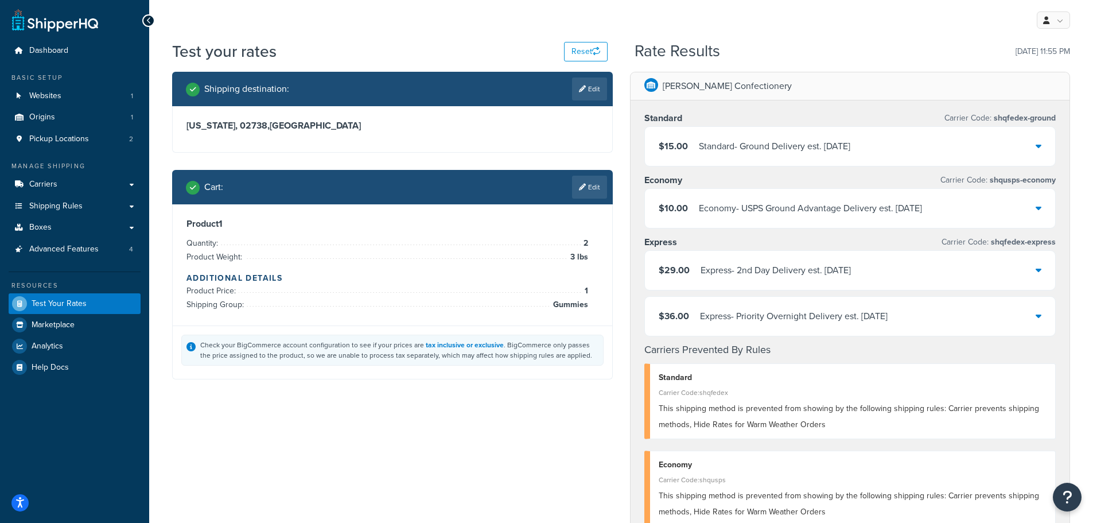
click at [748, 149] on div "Standard - Ground Delivery est. Mon, Sep 15" at bounding box center [774, 146] width 151 height 16
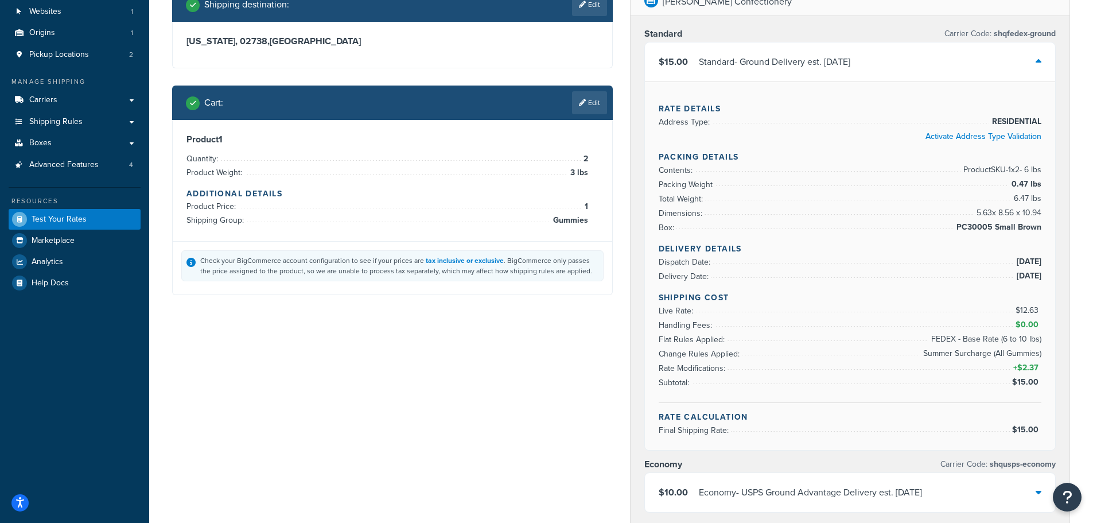
scroll to position [57, 0]
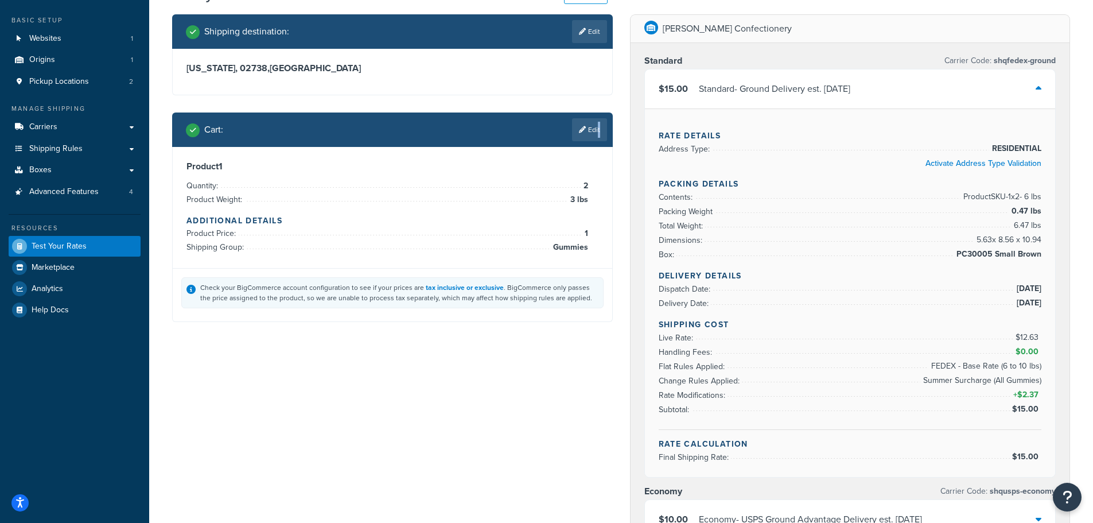
click at [597, 126] on link "Edit" at bounding box center [589, 129] width 35 height 23
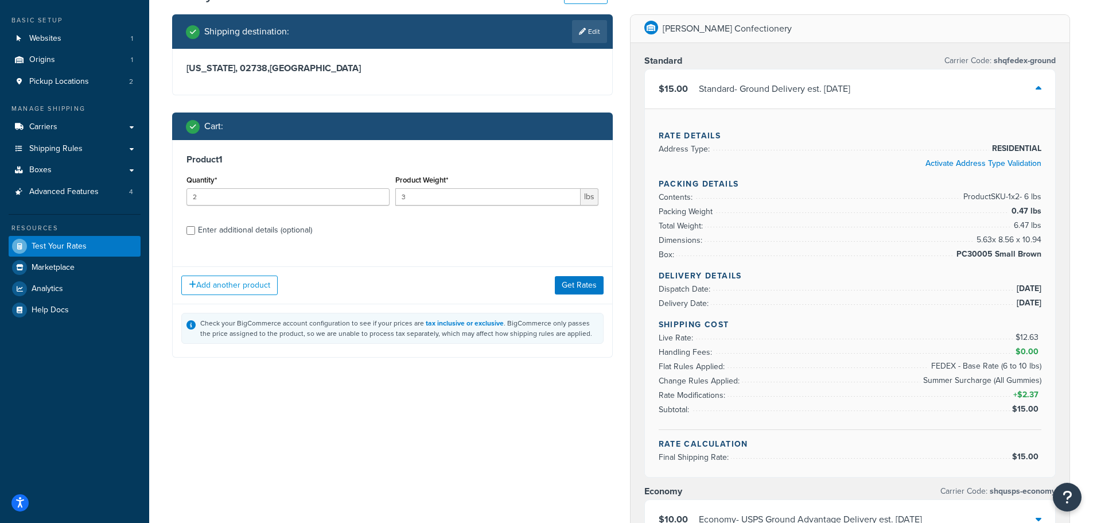
click at [219, 230] on div "Enter additional details (optional)" at bounding box center [255, 230] width 114 height 16
click at [195, 230] on input "Enter additional details (optional)" at bounding box center [190, 230] width 9 height 9
checkbox input "true"
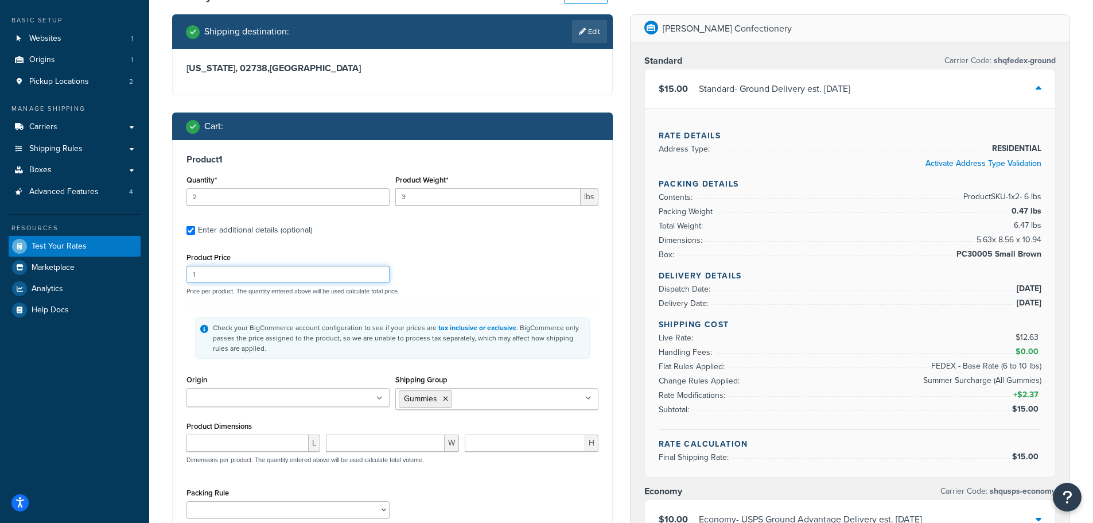
click at [241, 278] on input "1" at bounding box center [287, 274] width 203 height 17
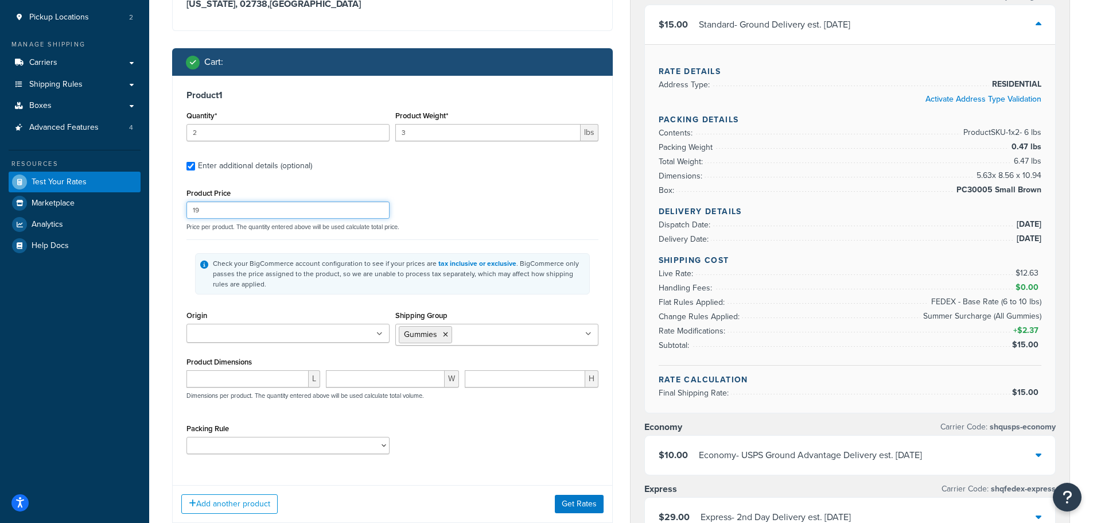
scroll to position [229, 0]
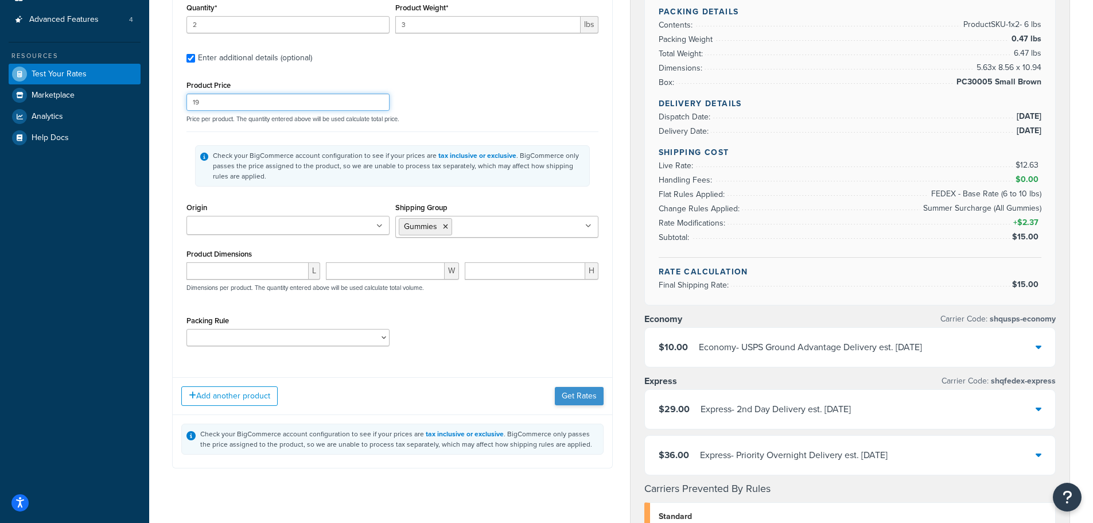
type input "19"
click at [565, 405] on button "Get Rates" at bounding box center [579, 396] width 49 height 18
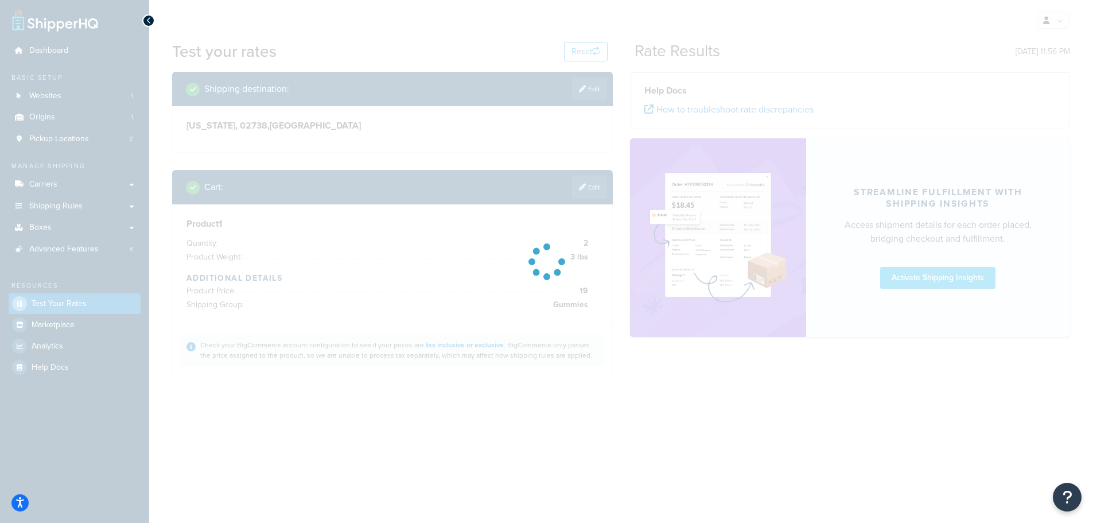
scroll to position [0, 0]
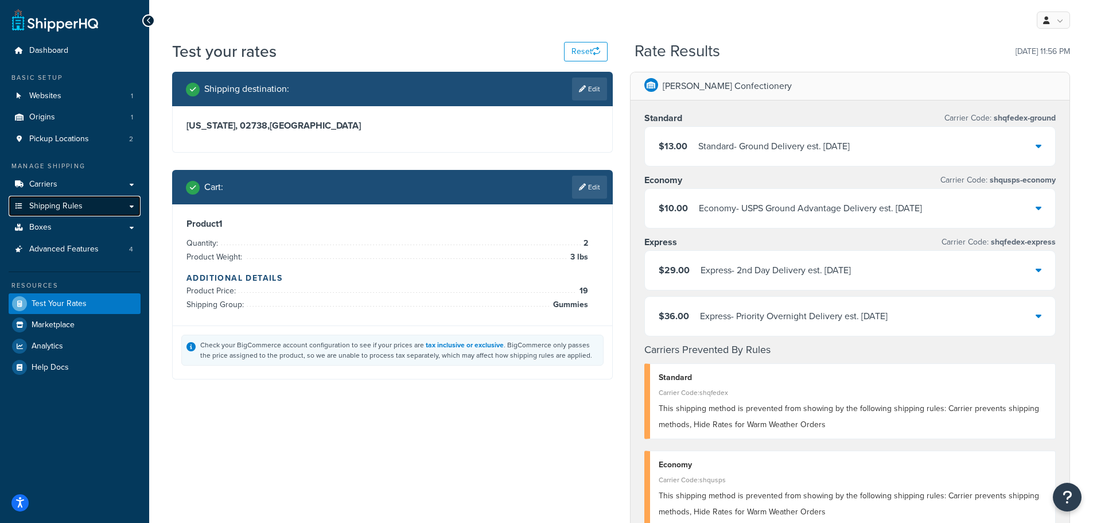
click at [57, 198] on link "Shipping Rules" at bounding box center [75, 206] width 132 height 21
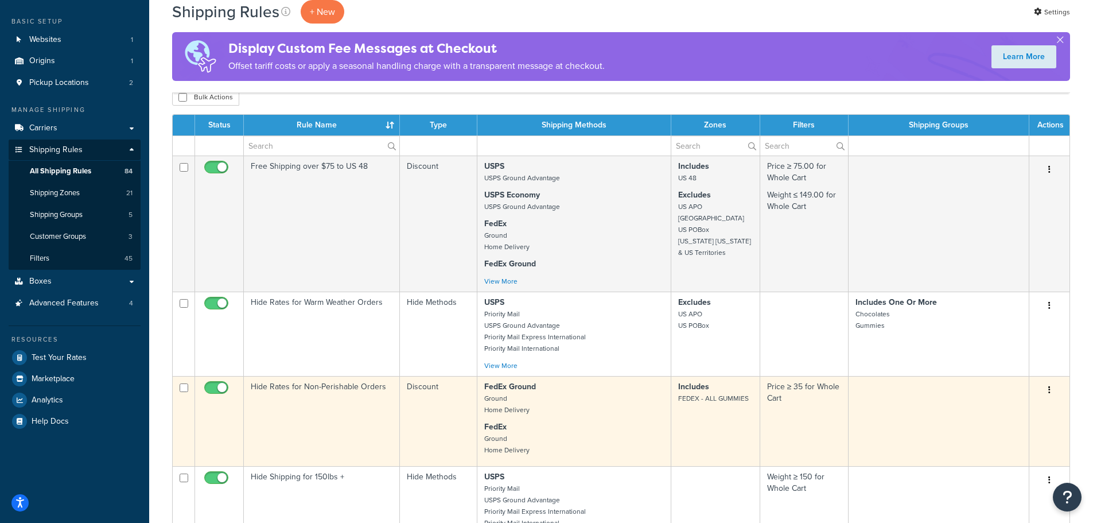
scroll to position [56, 0]
click at [366, 406] on td "Hide Rates for Non-Perishable Orders" at bounding box center [322, 421] width 156 height 90
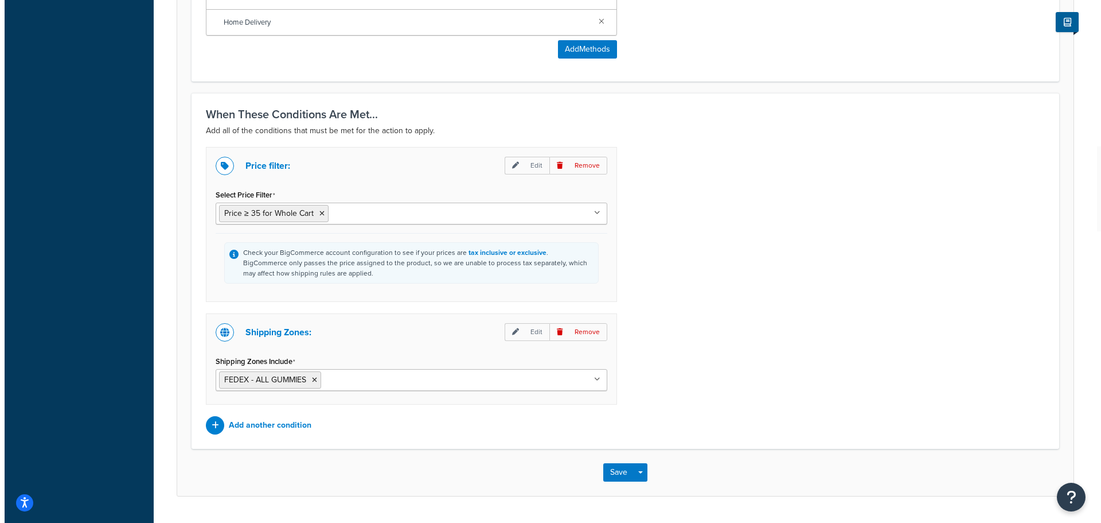
scroll to position [860, 0]
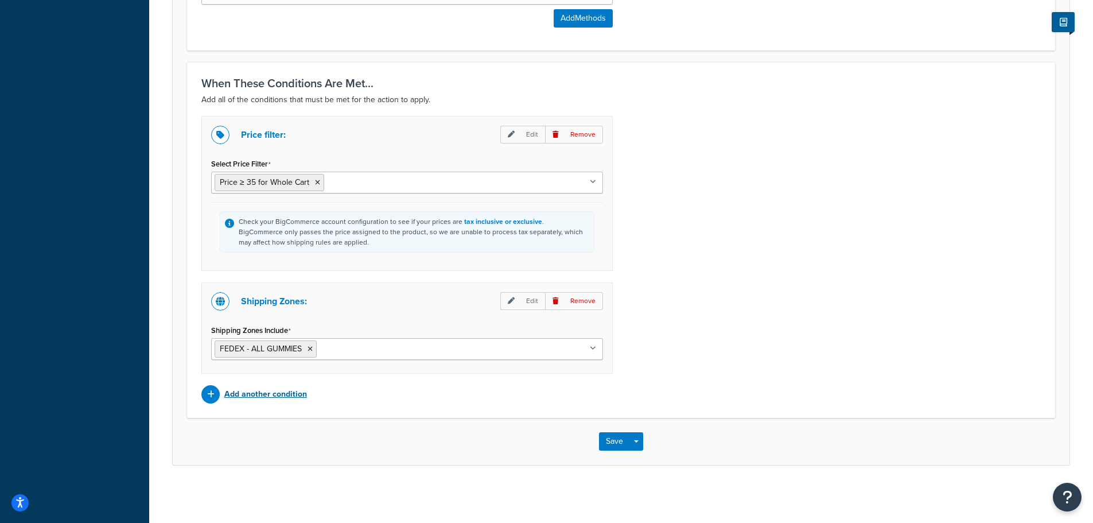
click at [293, 397] on p "Add another condition" at bounding box center [265, 394] width 83 height 16
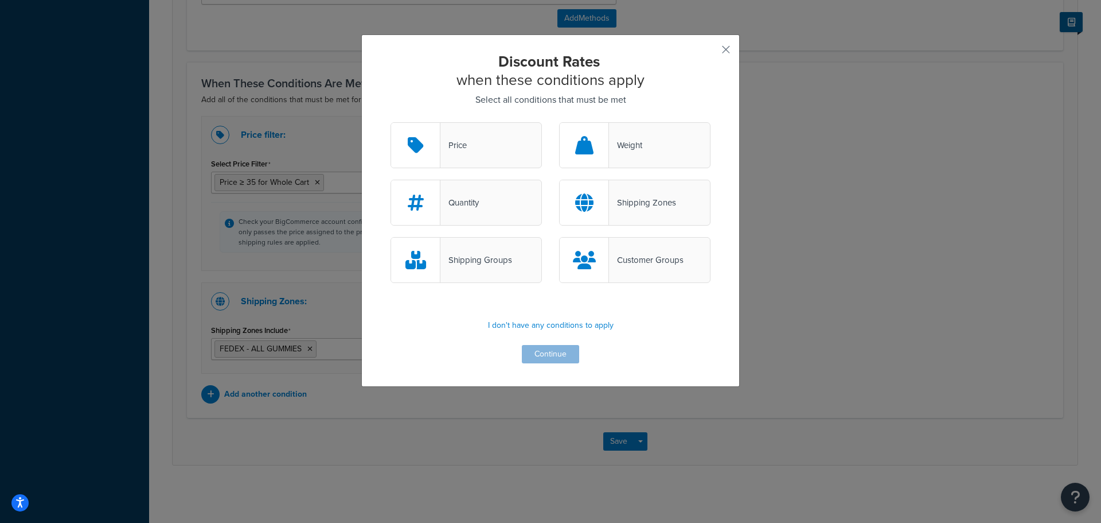
click at [694, 208] on div "Shipping Zones" at bounding box center [634, 203] width 151 height 46
click at [0, 0] on input "Shipping Zones" at bounding box center [0, 0] width 0 height 0
click at [557, 358] on button "Continue" at bounding box center [550, 354] width 57 height 18
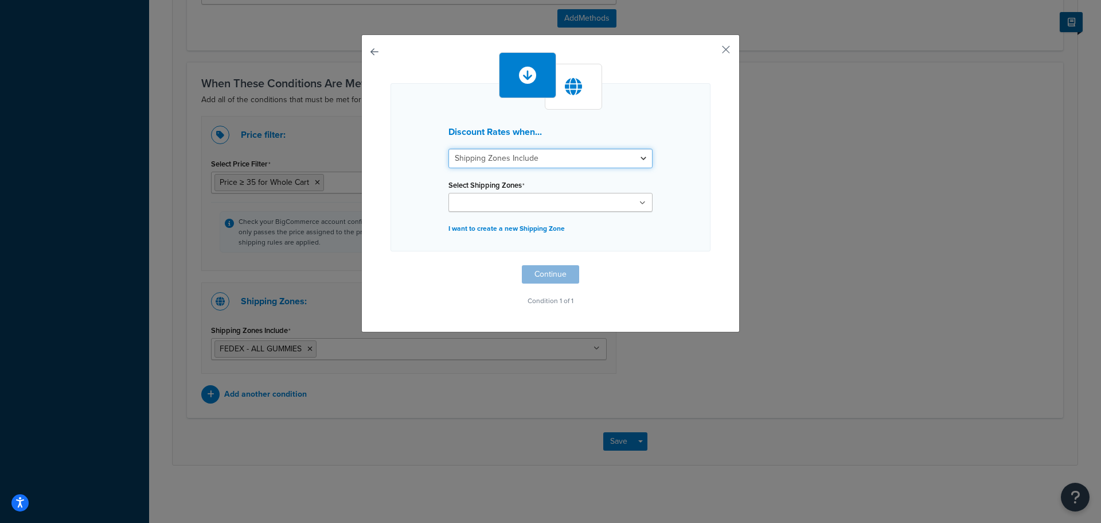
click at [507, 158] on select "Shipping Zones Include Shipping Zones Do Not Include" at bounding box center [551, 159] width 204 height 20
select select "exclude"
click at [449, 149] on select "Shipping Zones Include Shipping Zones Do Not Include" at bounding box center [551, 159] width 204 height 20
click at [517, 201] on input "Select Shipping Zones" at bounding box center [503, 203] width 102 height 13
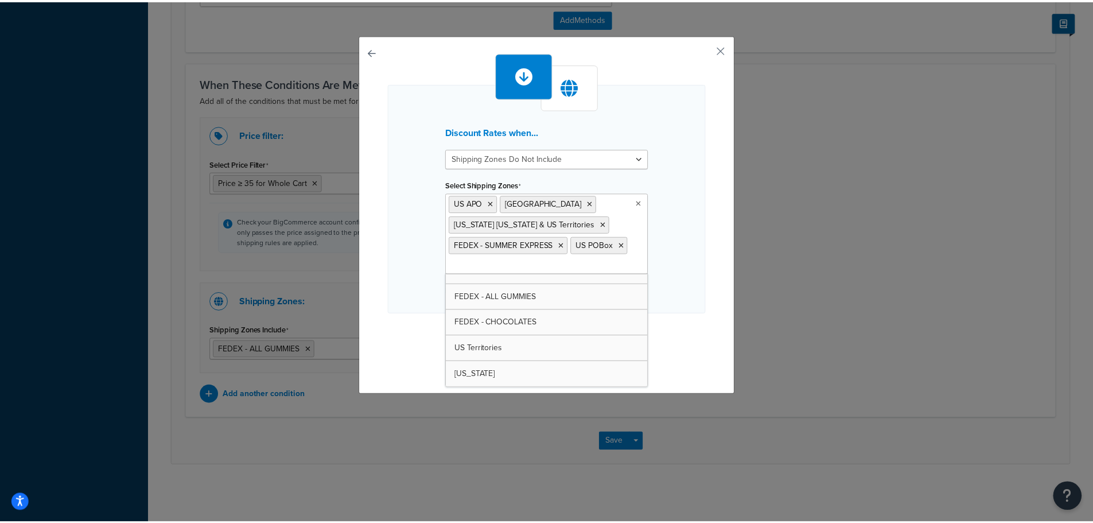
scroll to position [299, 0]
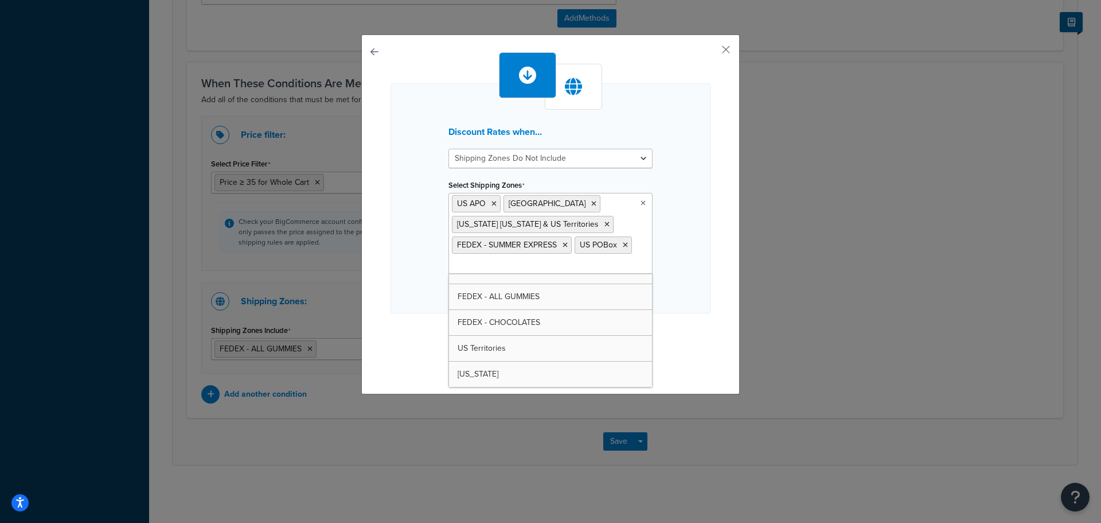
click at [666, 256] on div "Discount Rates when... Shipping Zones Include Shipping Zones Do Not Include Sel…" at bounding box center [551, 198] width 320 height 230
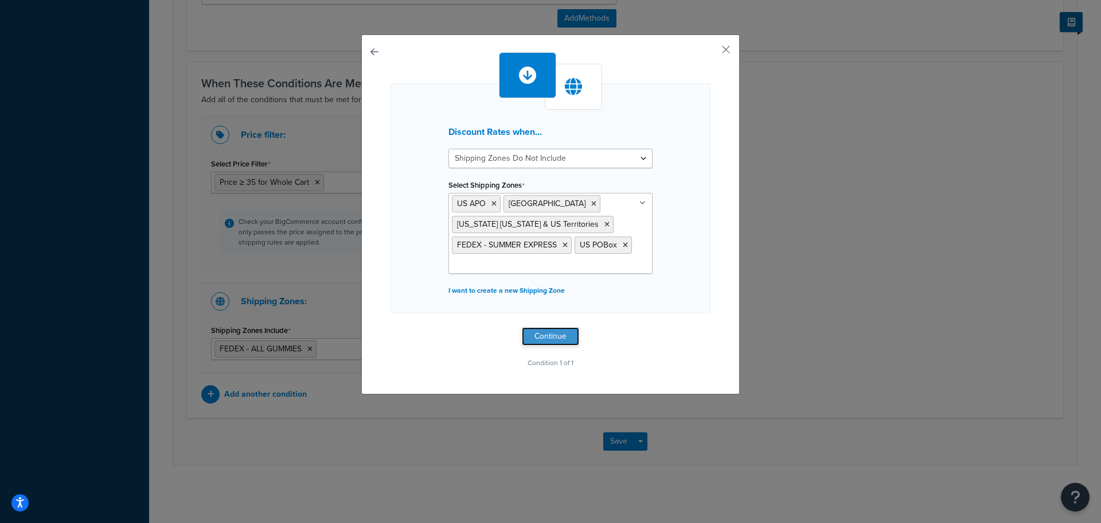
click at [567, 344] on button "Continue" at bounding box center [550, 336] width 57 height 18
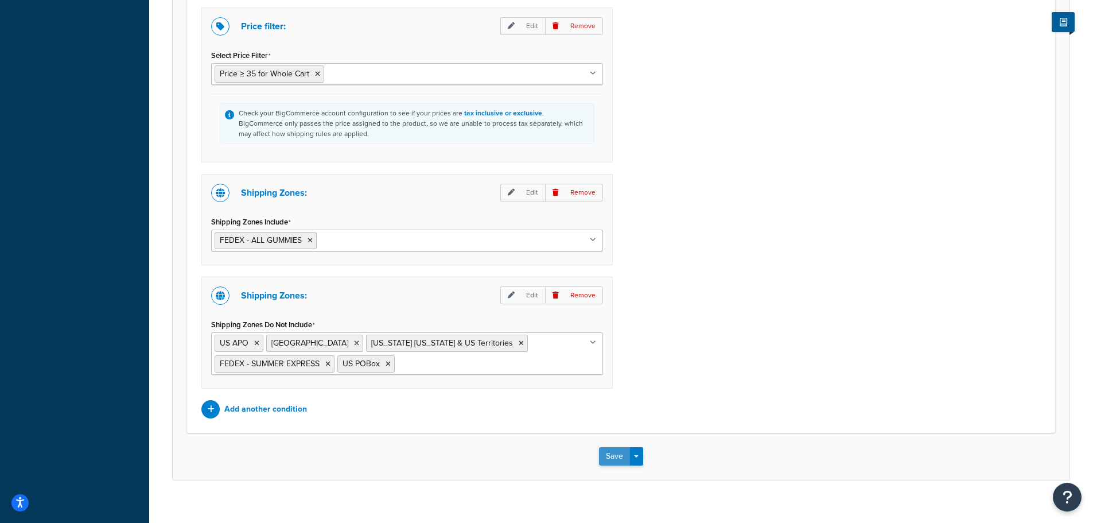
scroll to position [984, 0]
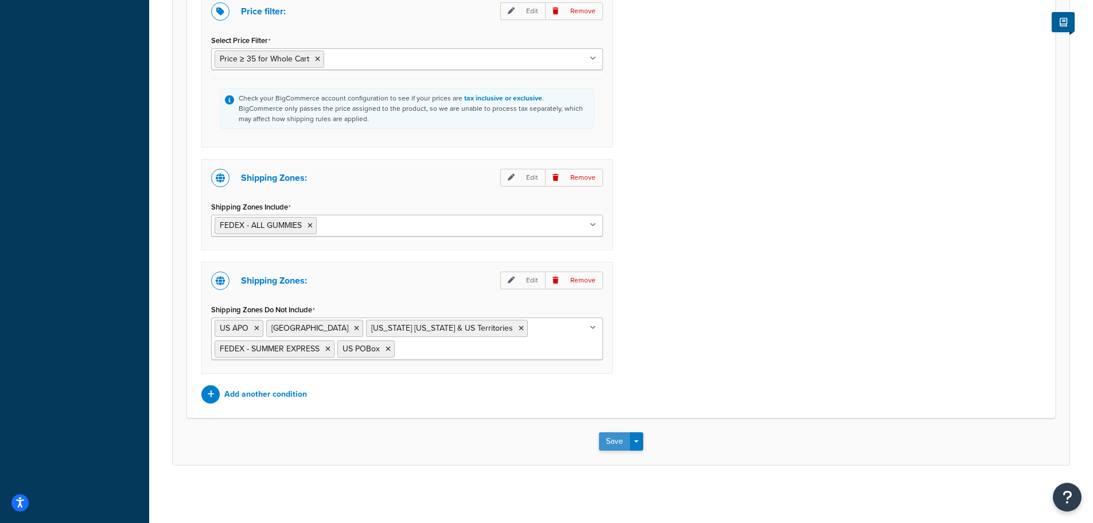
click at [617, 440] on button "Save" at bounding box center [614, 441] width 31 height 18
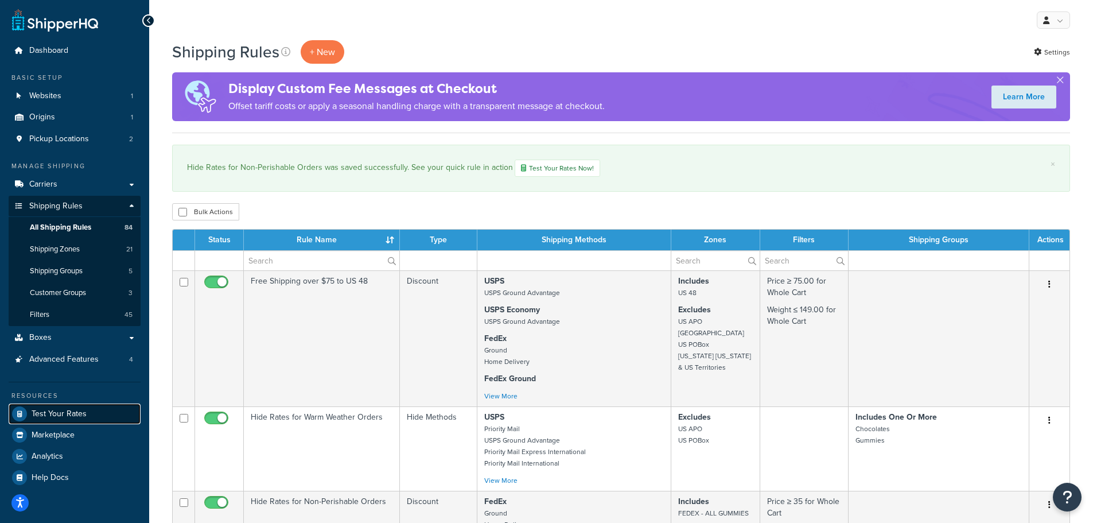
click at [75, 411] on span "Test Your Rates" at bounding box center [59, 414] width 55 height 10
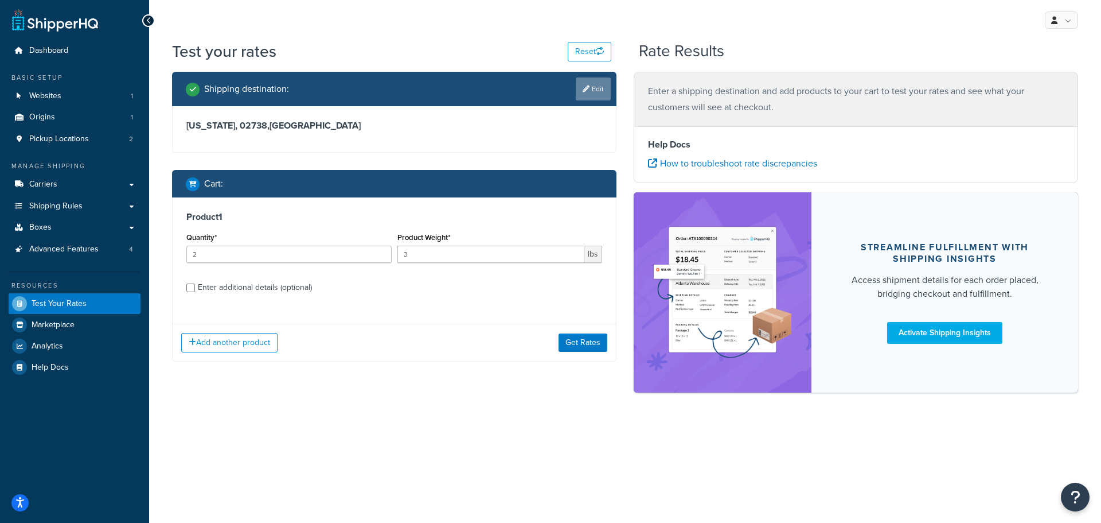
click at [586, 85] on icon at bounding box center [586, 88] width 7 height 7
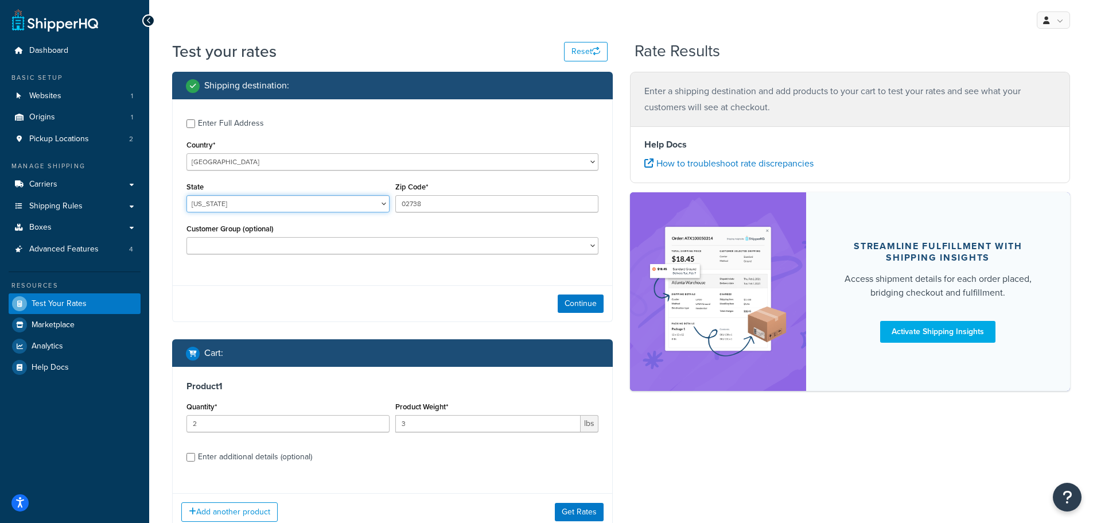
click at [277, 206] on select "[US_STATE] [US_STATE] [US_STATE] [US_STATE] [US_STATE] Armed Forces Americas Ar…" at bounding box center [287, 203] width 203 height 17
select select "CA"
click at [186, 195] on select "[US_STATE] [US_STATE] [US_STATE] [US_STATE] [US_STATE] Armed Forces Americas Ar…" at bounding box center [287, 203] width 203 height 17
drag, startPoint x: 425, startPoint y: 196, endPoint x: 398, endPoint y: 194, distance: 27.0
click at [398, 194] on div "Zip Code* 02738" at bounding box center [496, 195] width 203 height 33
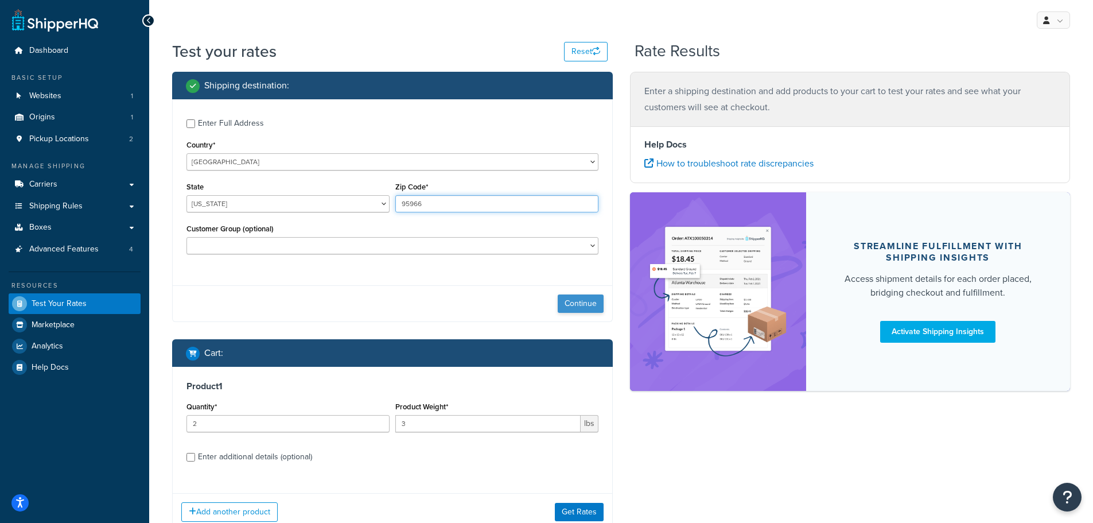
type input "95966"
click at [570, 300] on button "Continue" at bounding box center [581, 303] width 46 height 18
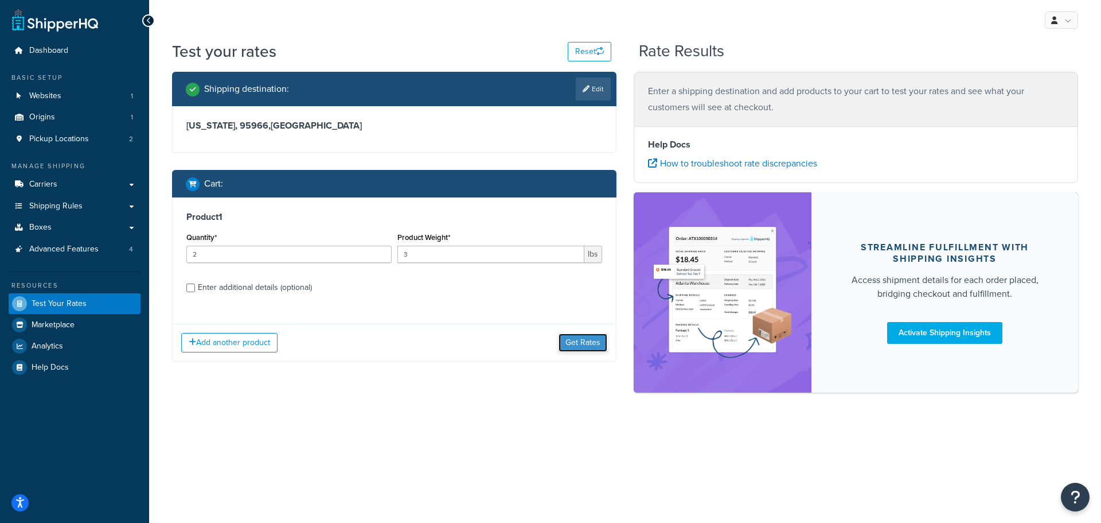
click at [576, 342] on button "Get Rates" at bounding box center [583, 342] width 49 height 18
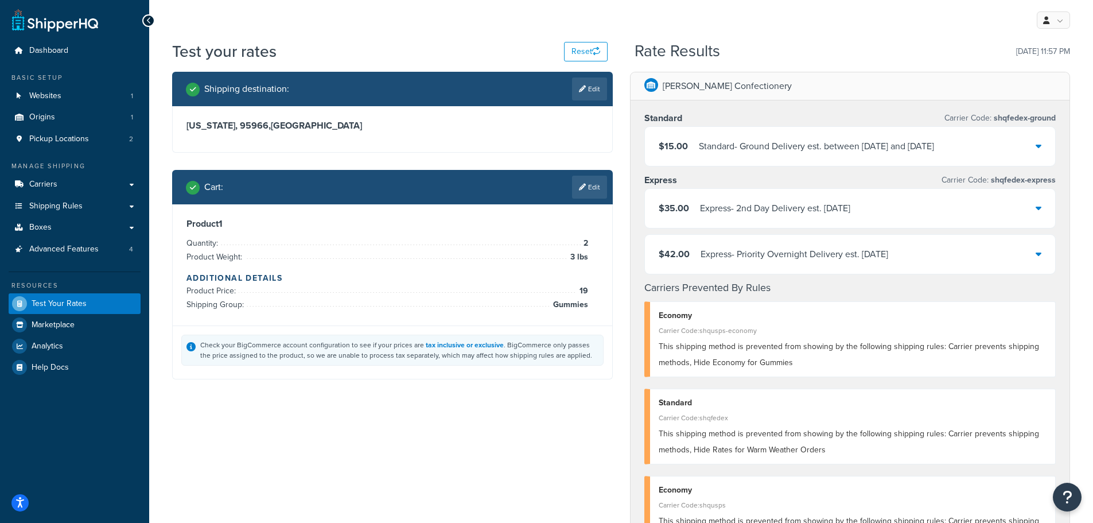
click at [751, 148] on div "Standard - Ground Delivery est. between [DATE] and [DATE]" at bounding box center [816, 146] width 235 height 16
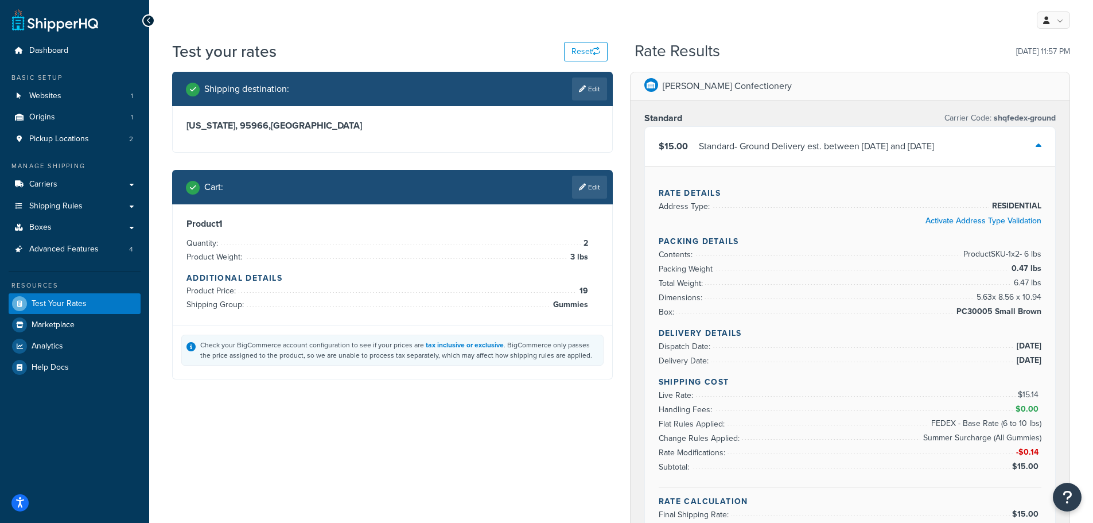
click at [742, 140] on div "Standard - Ground Delivery est. between [DATE] and [DATE]" at bounding box center [816, 146] width 235 height 16
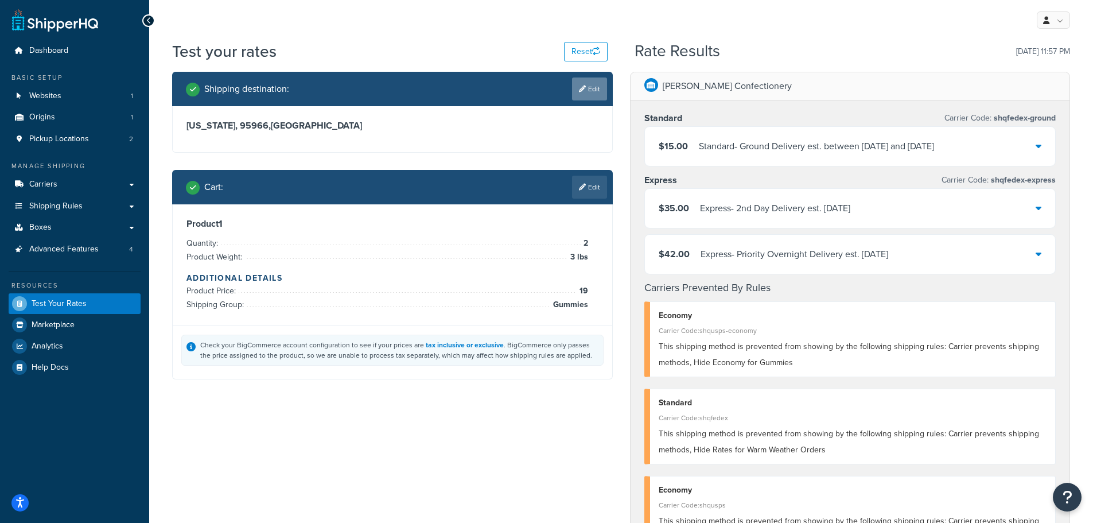
click at [599, 92] on link "Edit" at bounding box center [589, 88] width 35 height 23
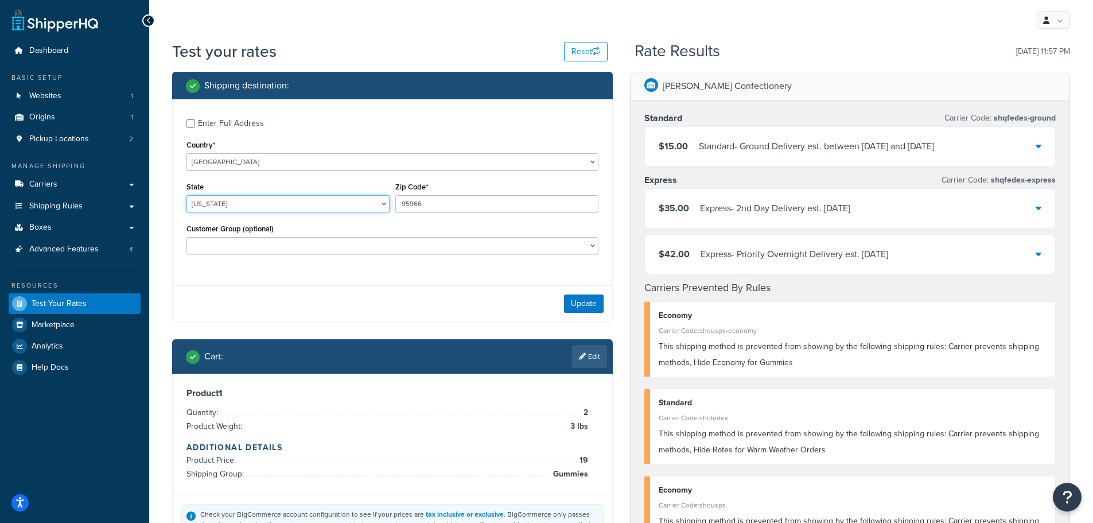
click at [382, 200] on select "[US_STATE] [US_STATE] [US_STATE] [US_STATE] [US_STATE] Armed Forces Americas Ar…" at bounding box center [287, 203] width 203 height 17
select select "IN"
click at [186, 195] on select "[US_STATE] [US_STATE] [US_STATE] [US_STATE] [US_STATE] Armed Forces Americas Ar…" at bounding box center [287, 203] width 203 height 17
drag, startPoint x: 443, startPoint y: 208, endPoint x: 383, endPoint y: 202, distance: 60.5
click at [383, 202] on div "State [US_STATE] [US_STATE] [US_STATE] [US_STATE] [US_STATE] Armed Forces Ameri…" at bounding box center [393, 200] width 418 height 42
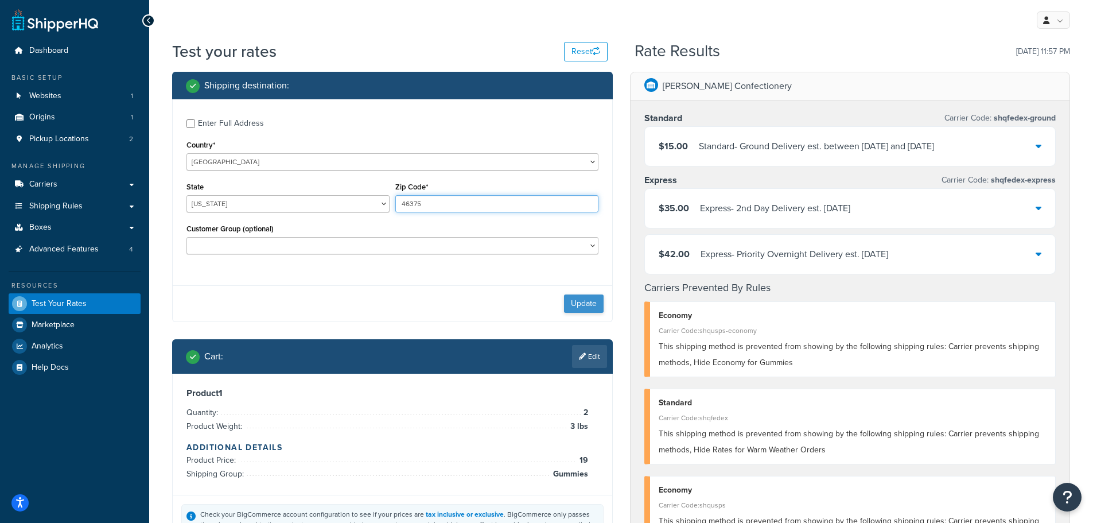
type input "46375"
click at [584, 299] on button "Update" at bounding box center [584, 303] width 40 height 18
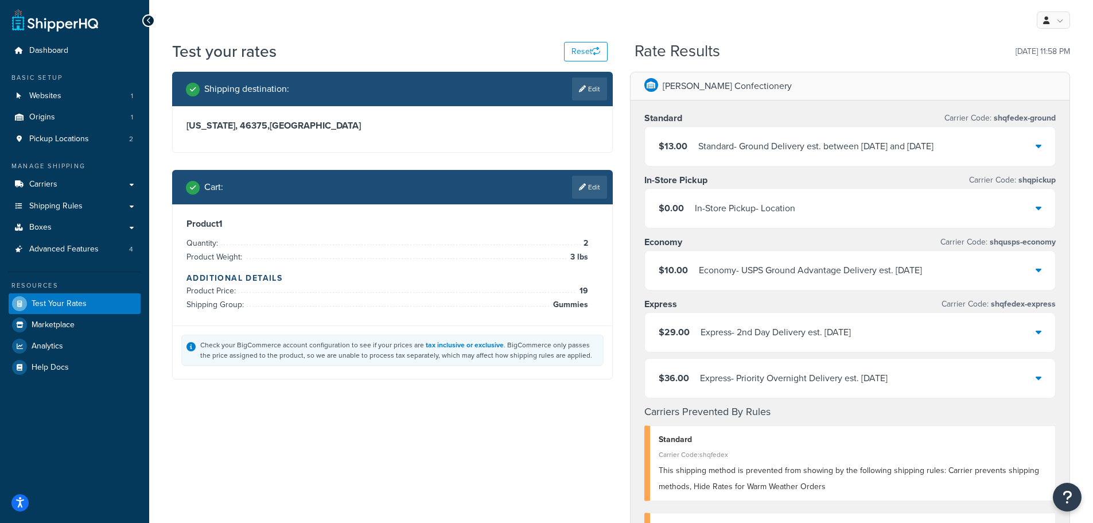
click at [604, 426] on div "Shipping destination : Edit [US_STATE], 46375 , [GEOGRAPHIC_DATA] Cart : Edit P…" at bounding box center [620, 505] width 915 height 866
click at [689, 134] on div "$13.00 Standard - Ground Delivery est. between [DATE] and [DATE]" at bounding box center [850, 146] width 411 height 39
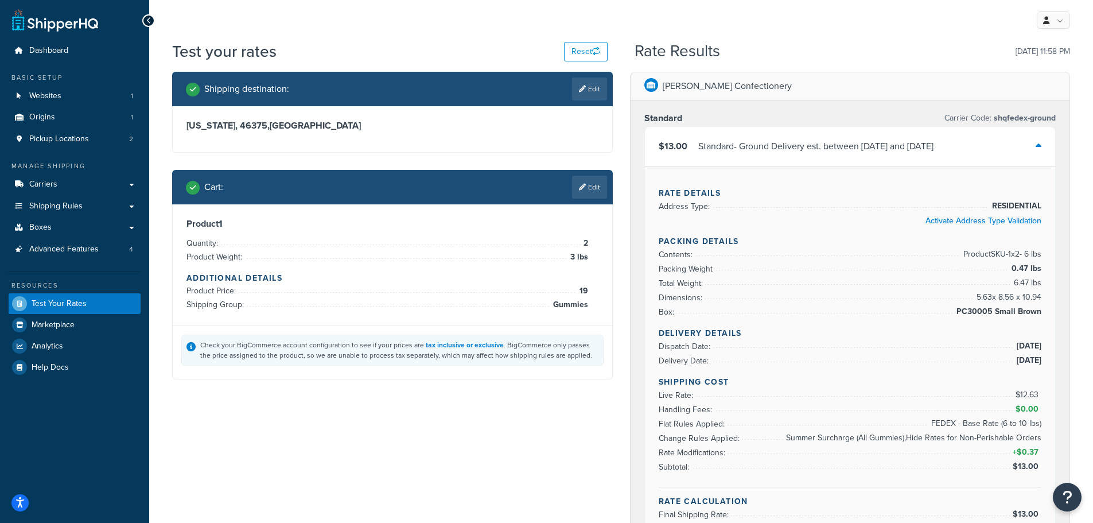
click at [689, 130] on div "$13.00 Standard - Ground Delivery est. between [DATE] and [DATE]" at bounding box center [850, 146] width 411 height 39
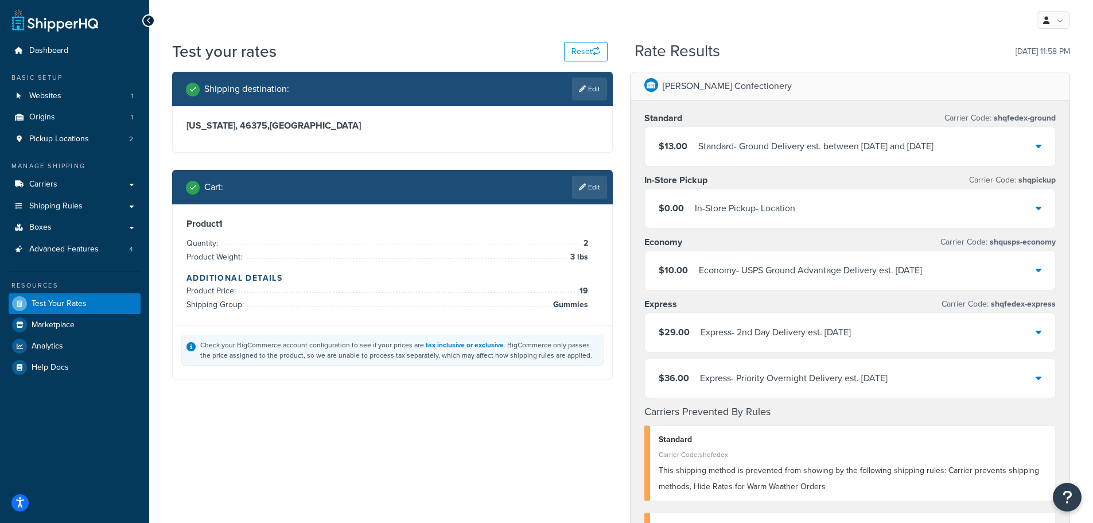
click at [849, 143] on div "Standard - Ground Delivery est. between [DATE] and [DATE]" at bounding box center [815, 146] width 235 height 16
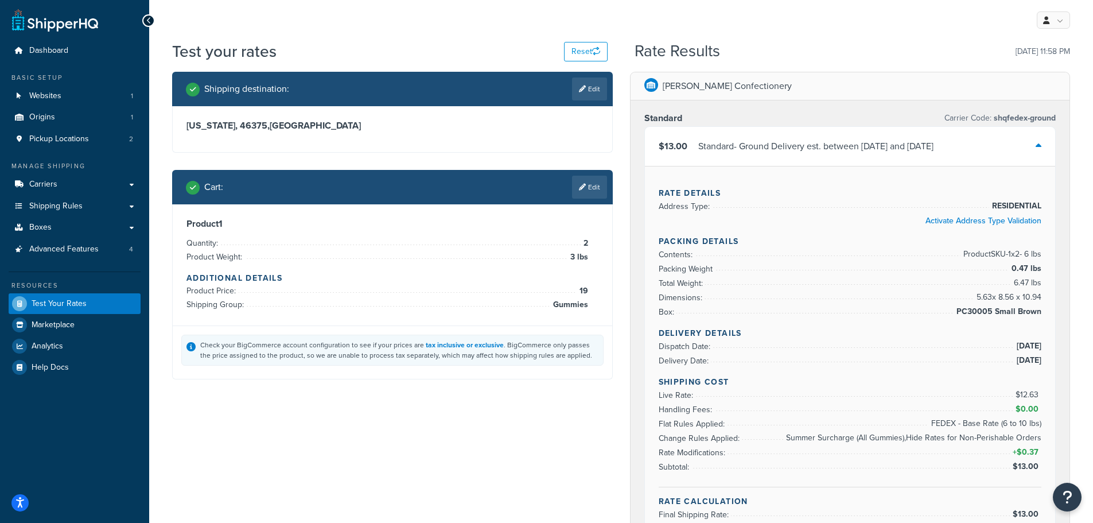
click at [843, 149] on div "Standard - Ground Delivery est. between [DATE] and [DATE]" at bounding box center [815, 146] width 235 height 16
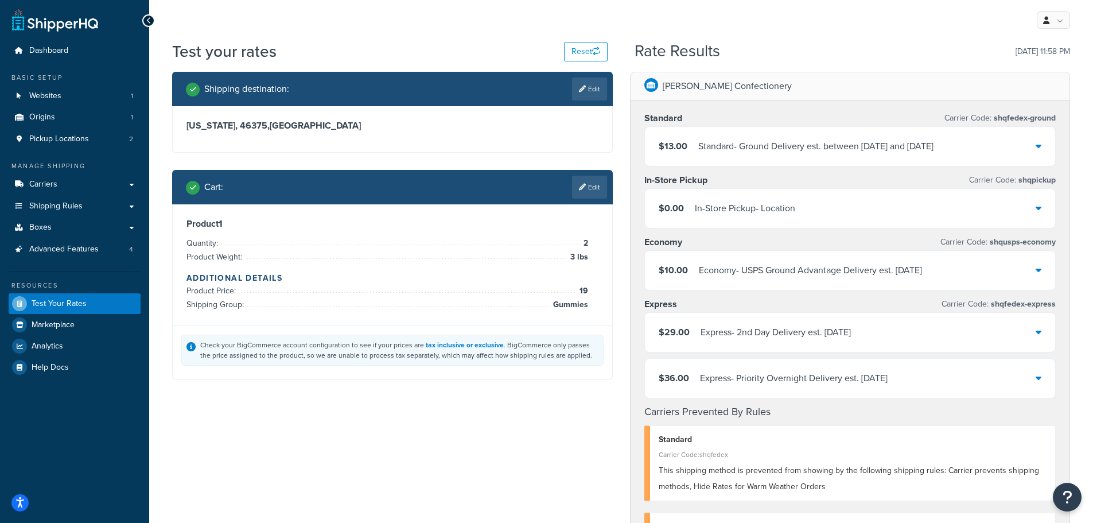
click at [825, 271] on div "Economy - USPS Ground Advantage Delivery est. [DATE]" at bounding box center [810, 270] width 223 height 16
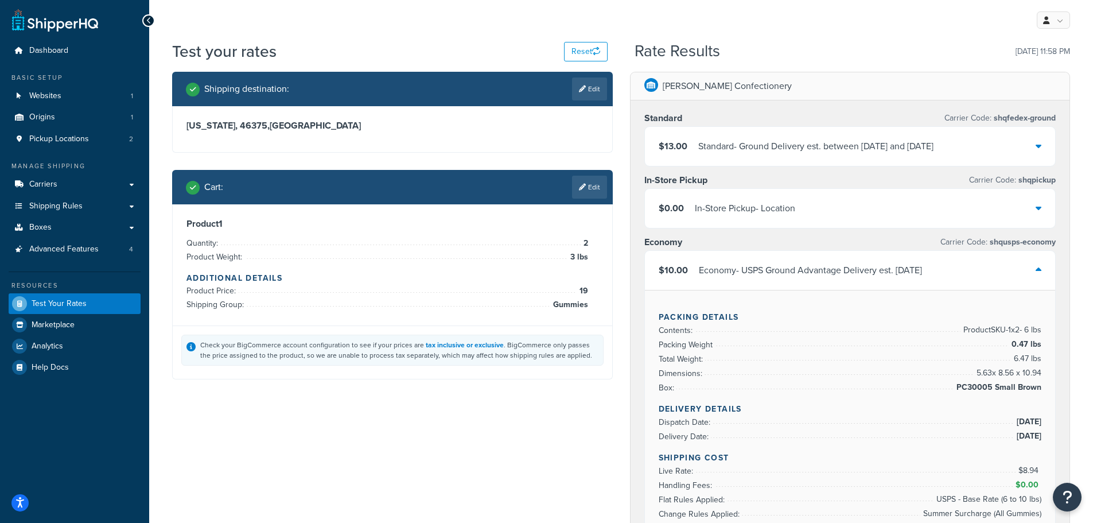
click at [825, 271] on div "Economy - USPS Ground Advantage Delivery est. [DATE]" at bounding box center [810, 270] width 223 height 16
